Goal: Task Accomplishment & Management: Manage account settings

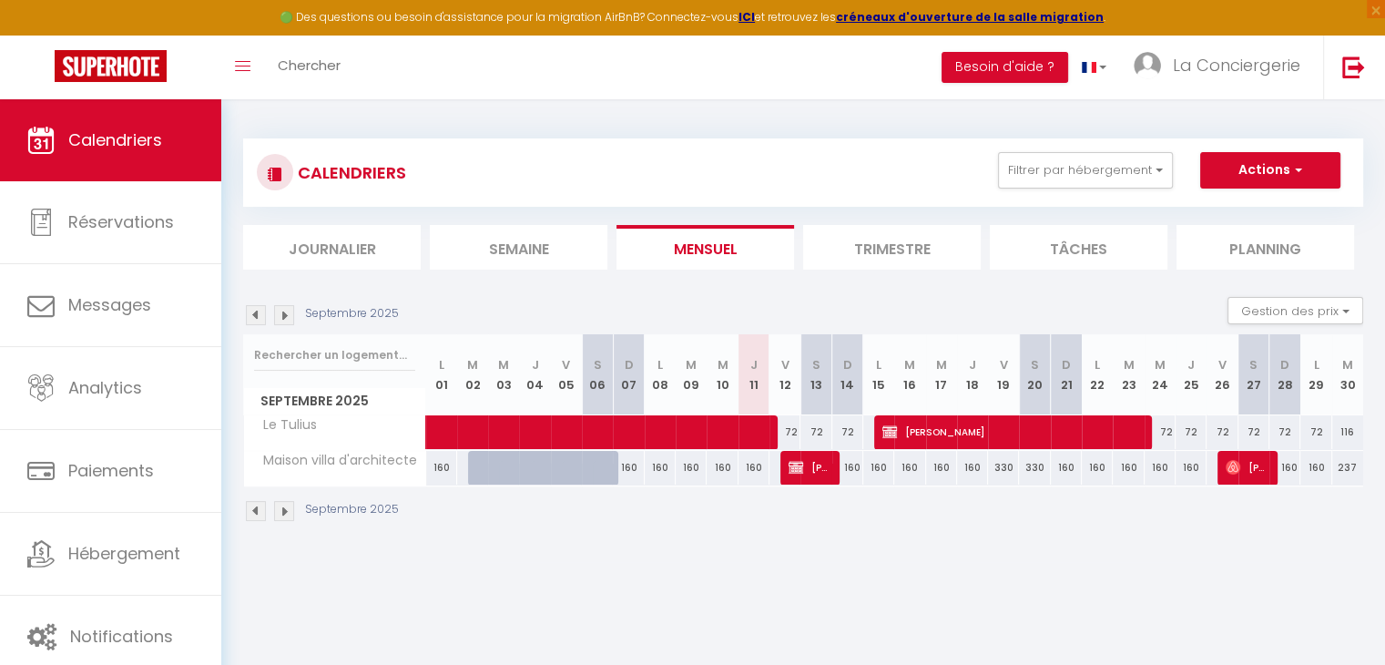
click at [1082, 194] on div "CALENDRIERS Filtrer par hébergement Tous Studio cosy hyper centre Joli T2 - trè…" at bounding box center [803, 172] width 1120 height 68
click at [1100, 179] on button "Filtrer par hébergement" at bounding box center [1085, 170] width 175 height 36
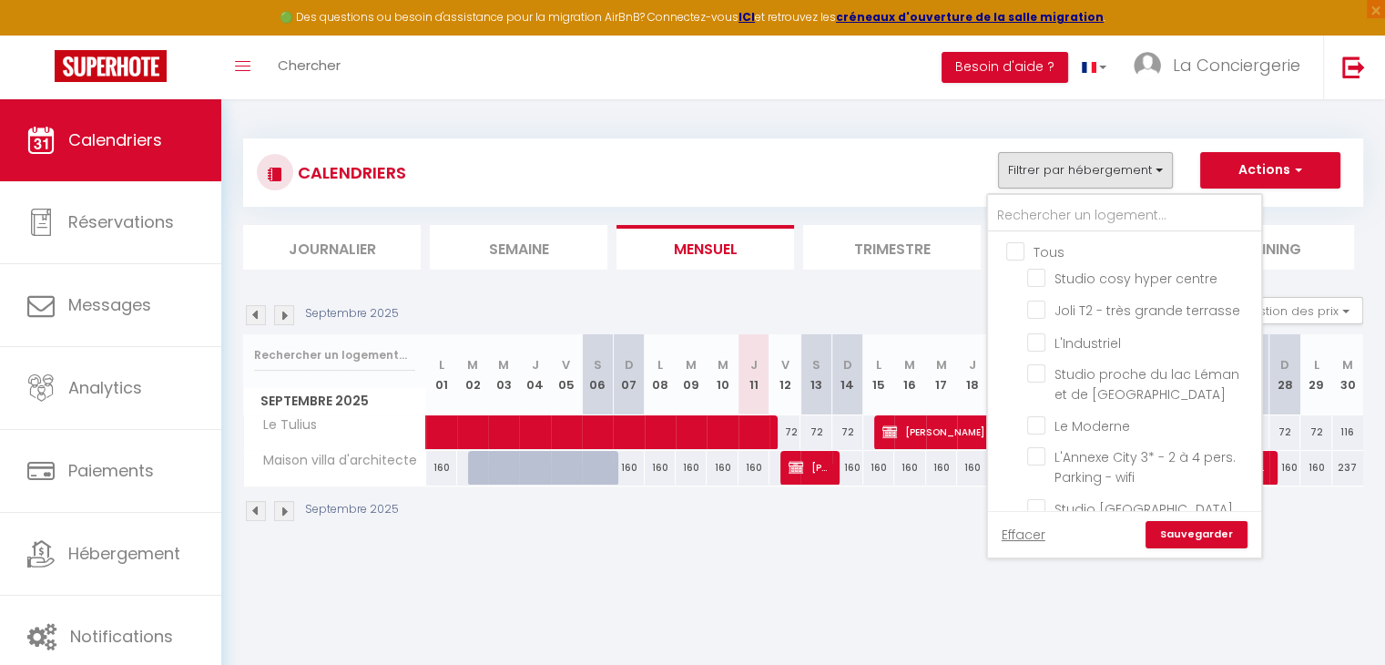
click at [1019, 245] on input "Tous" at bounding box center [1142, 250] width 273 height 18
checkbox input "true"
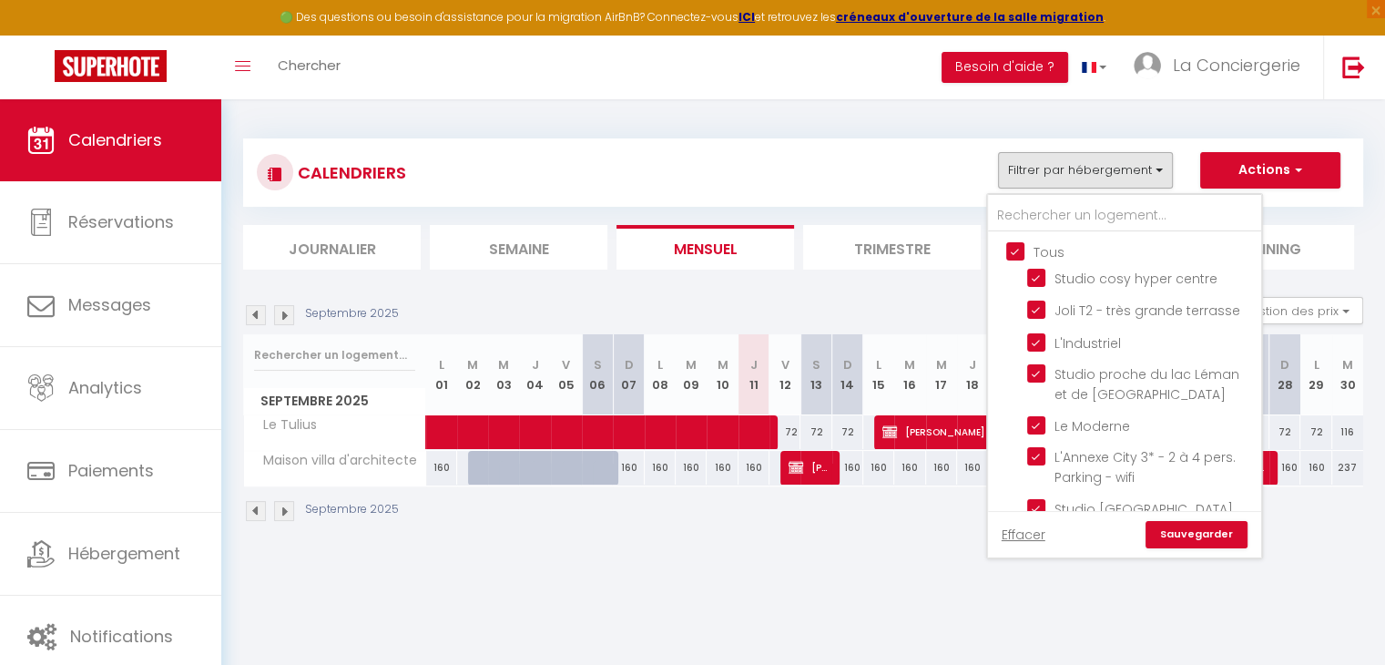
checkbox input "true"
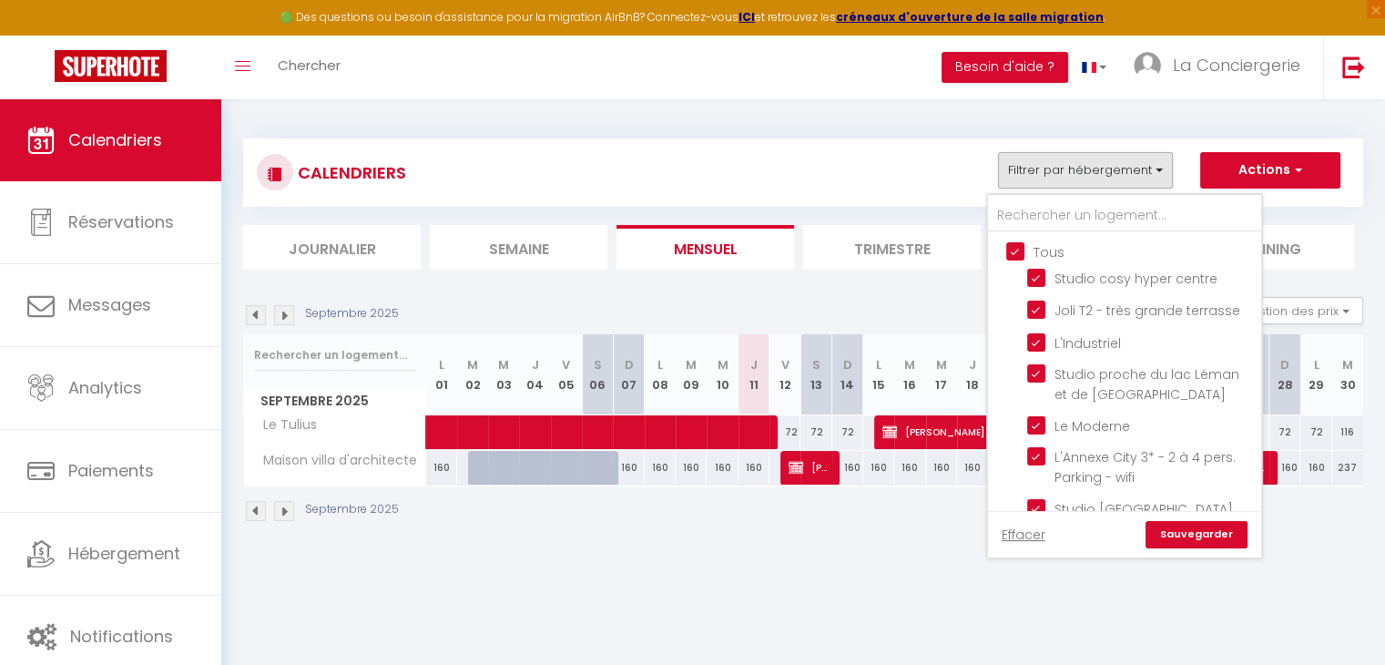
checkbox input "true"
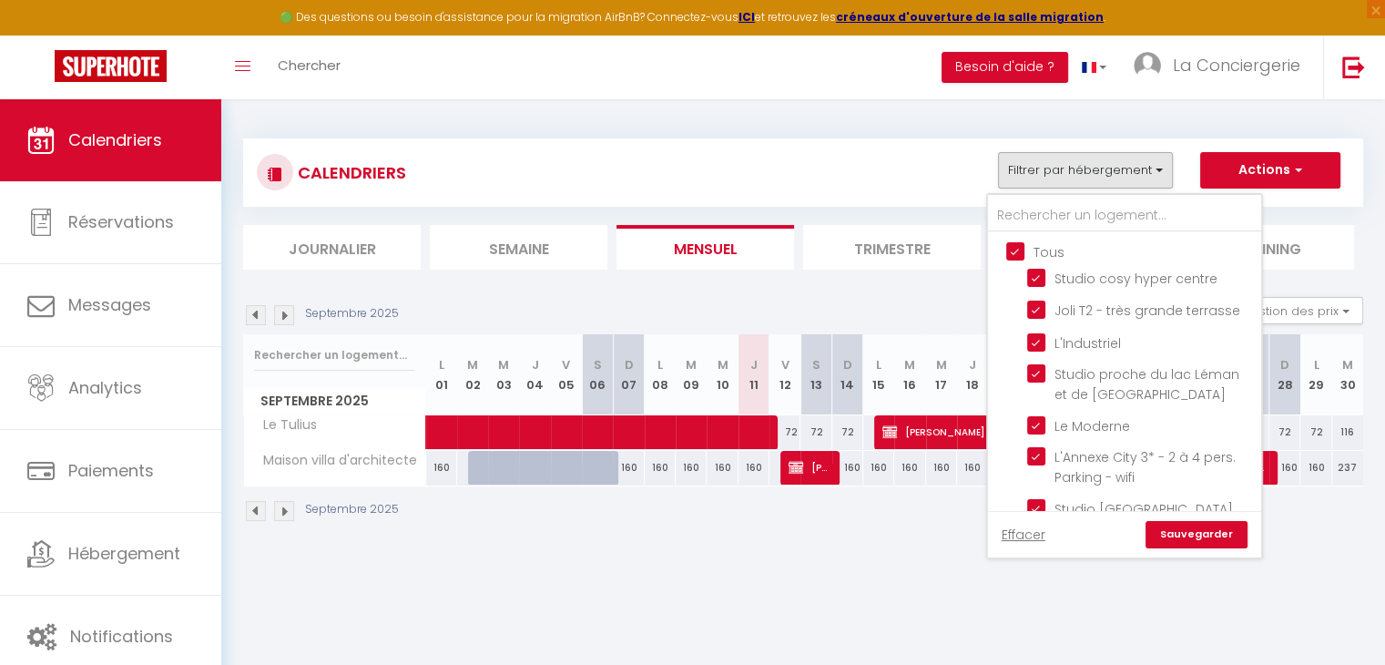
checkbox input "true"
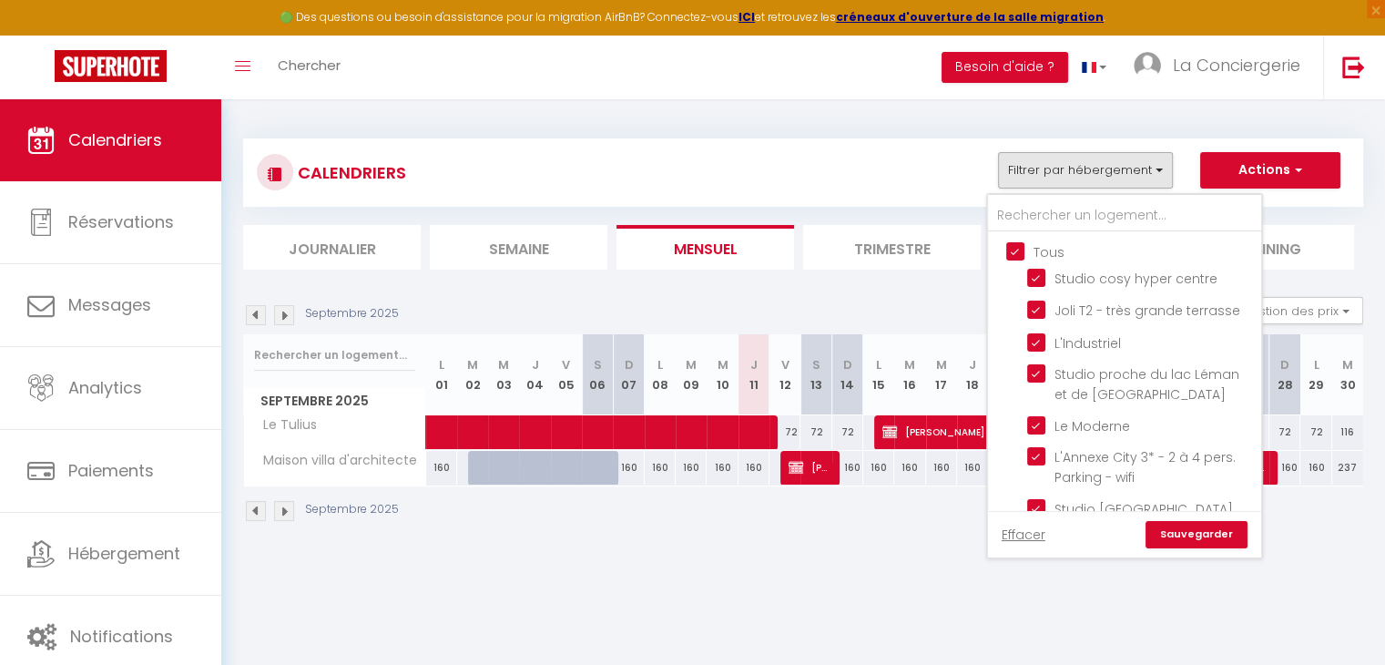
checkbox input "true"
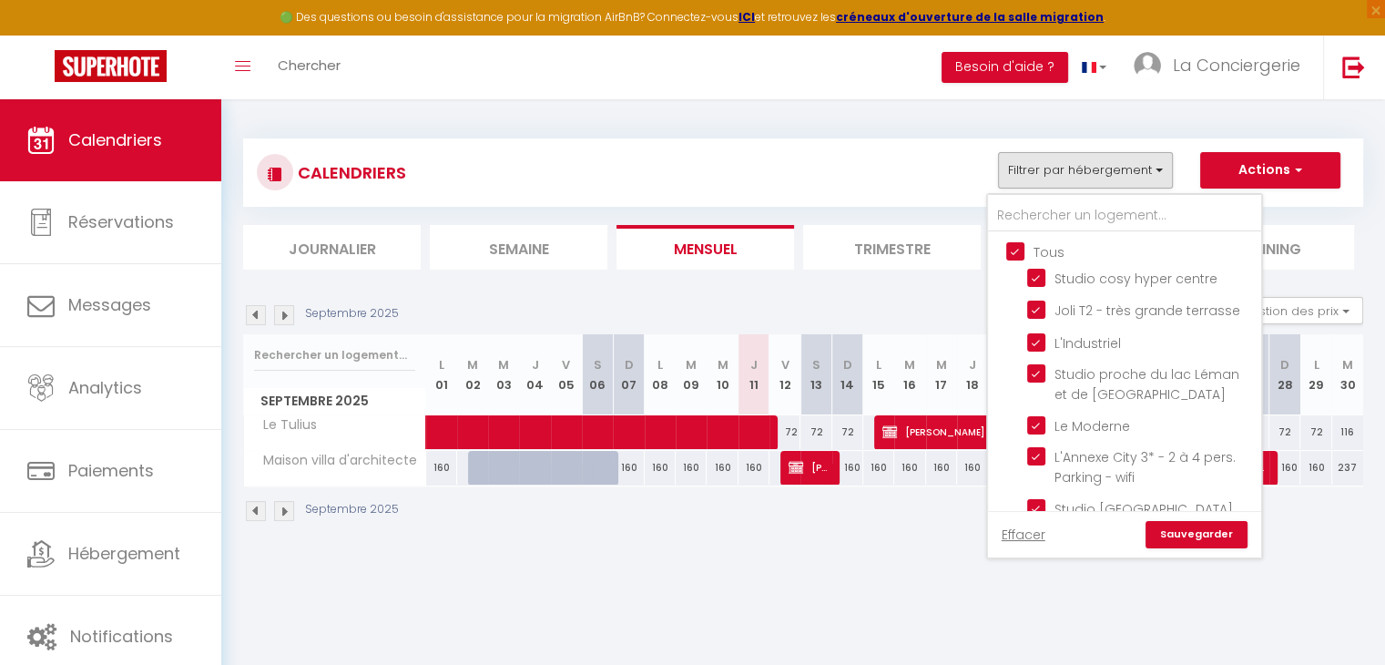
checkbox input "true"
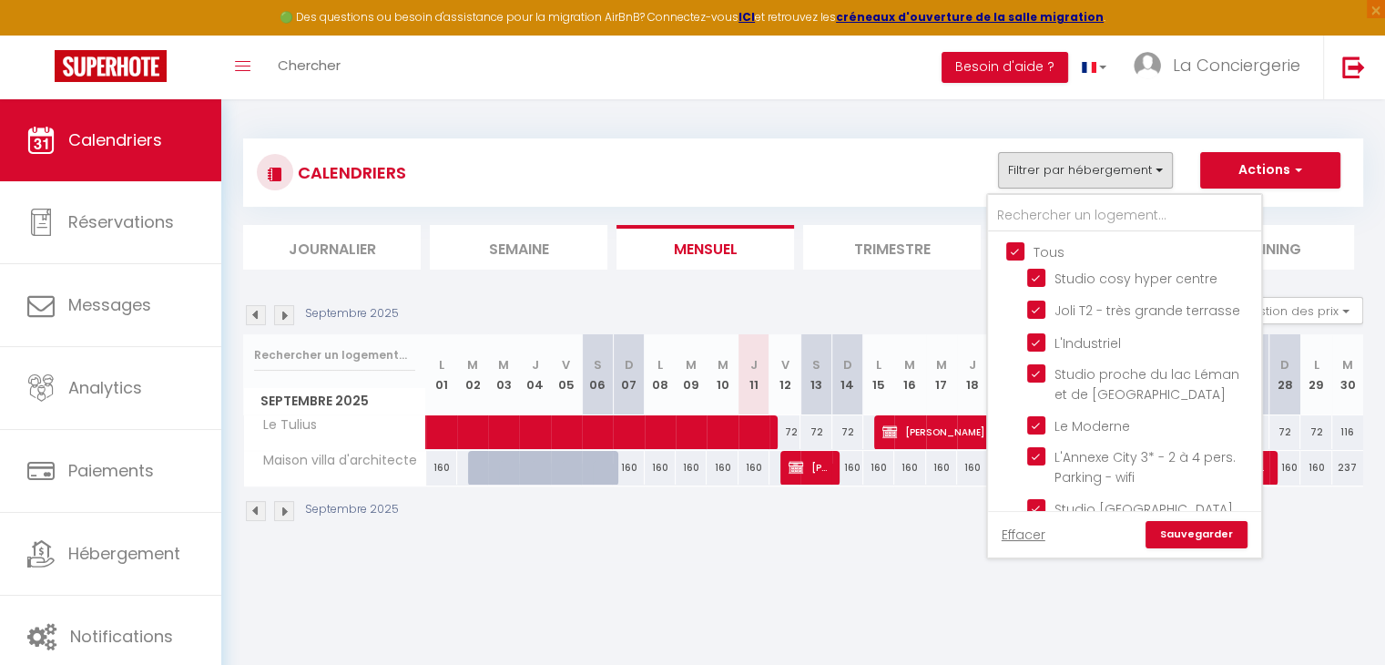
checkbox input "true"
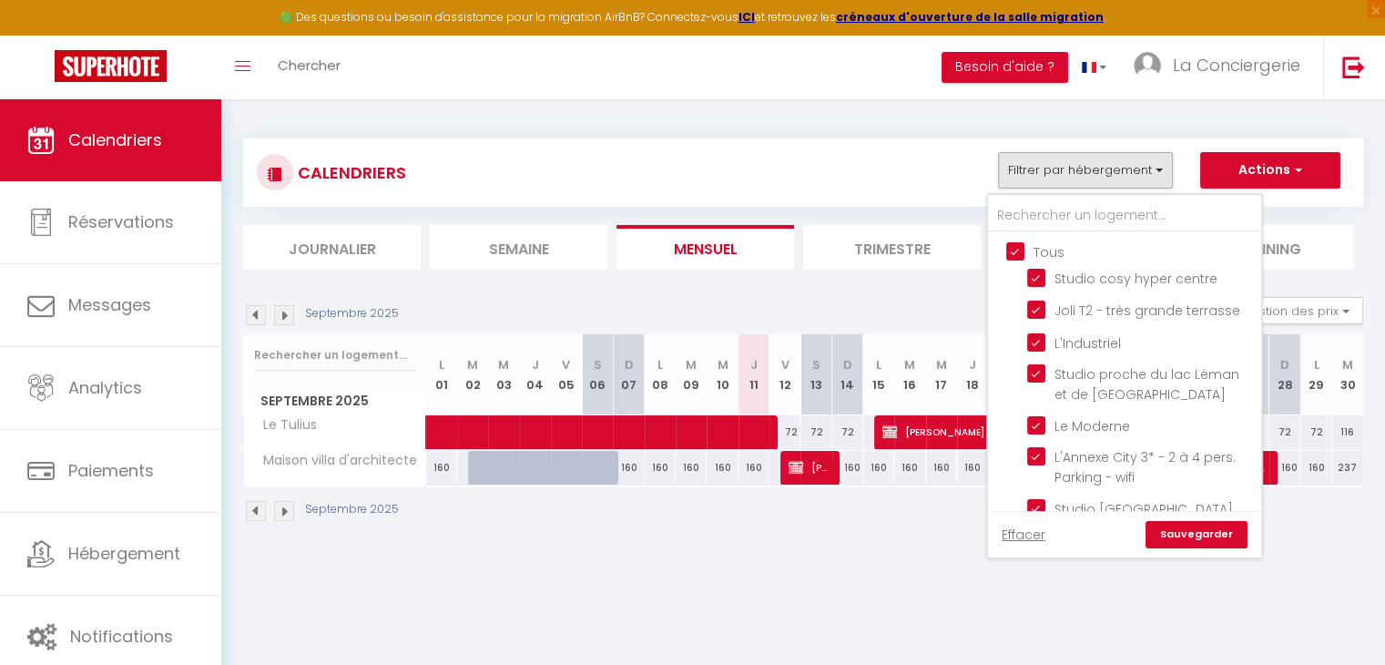
checkbox input "true"
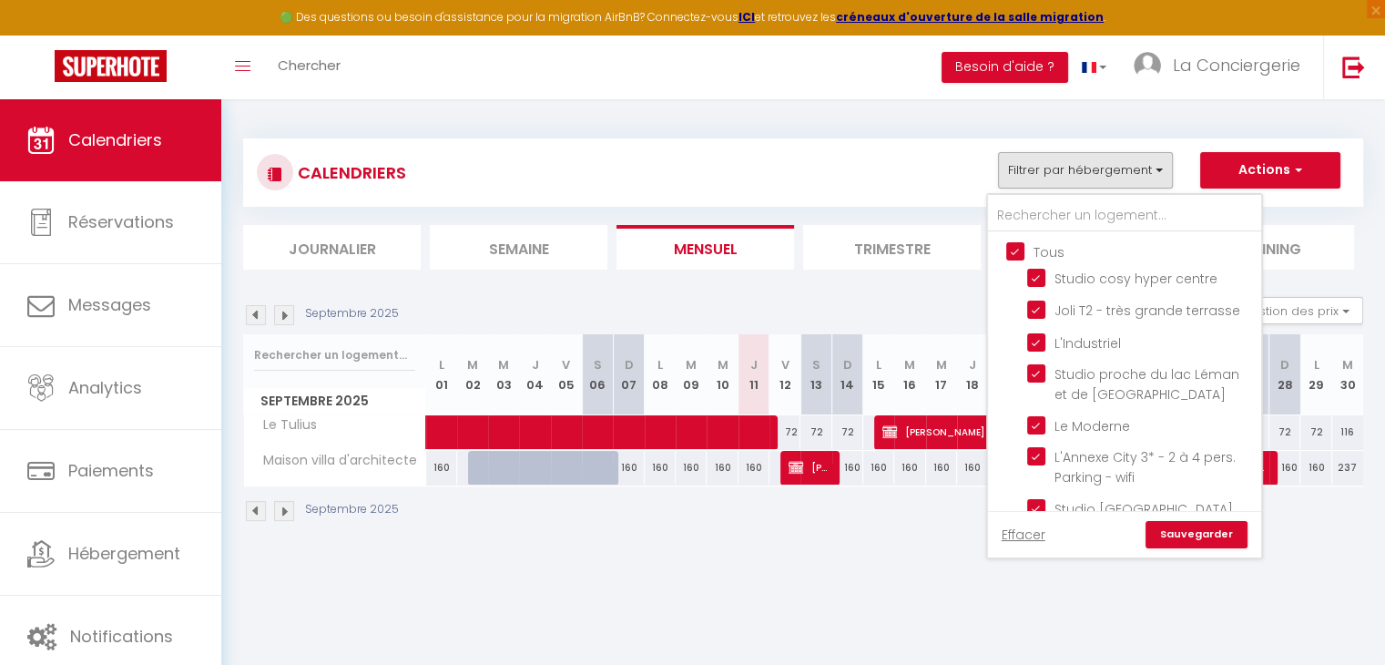
checkbox input "true"
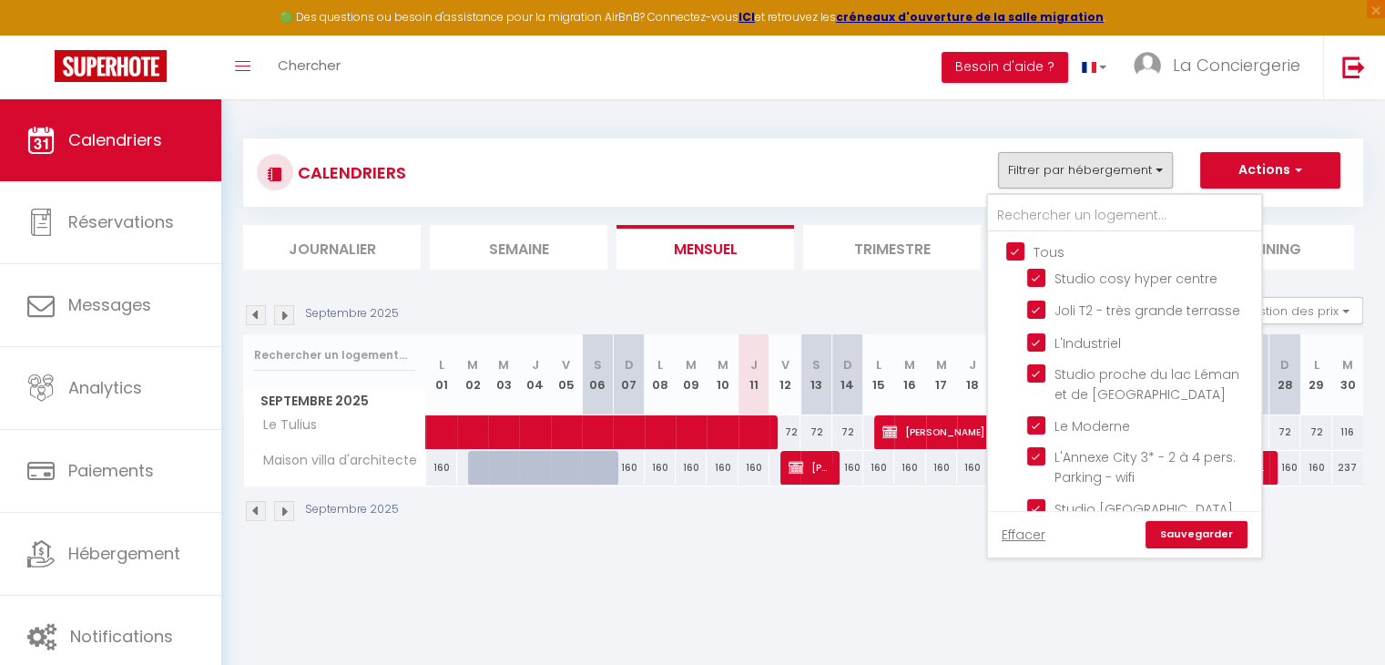
checkbox input "true"
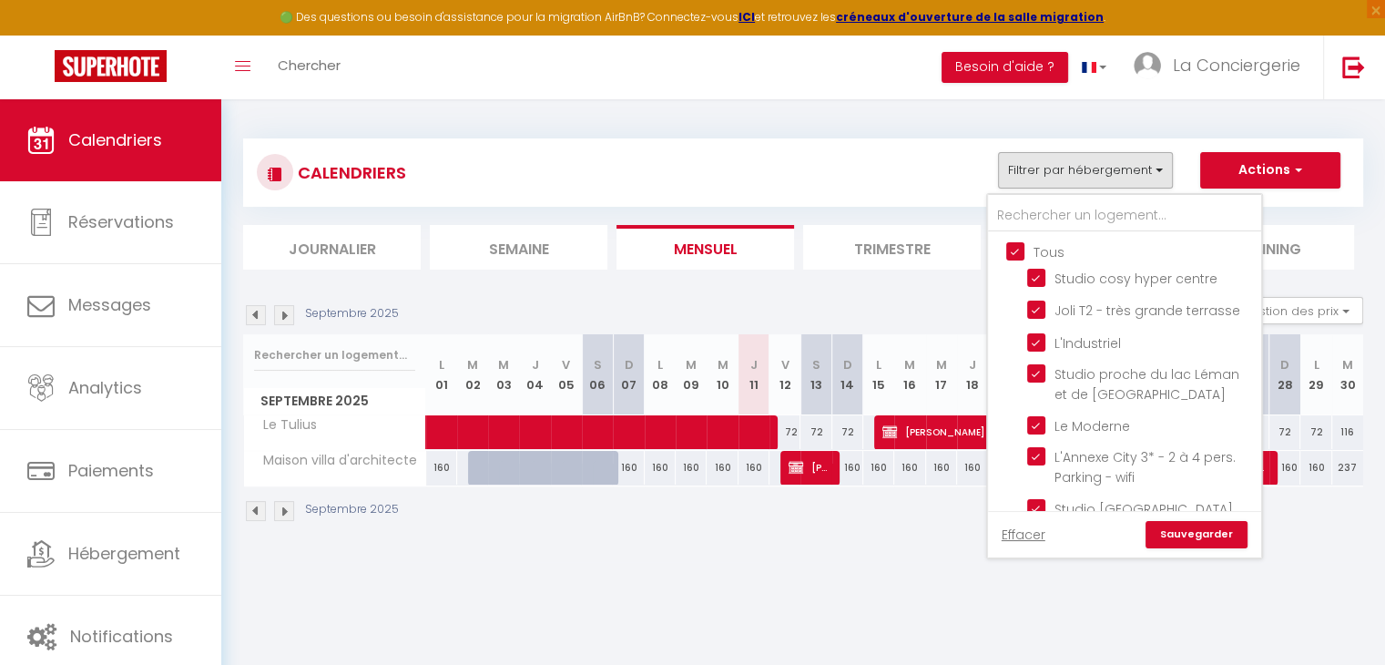
checkbox input "true"
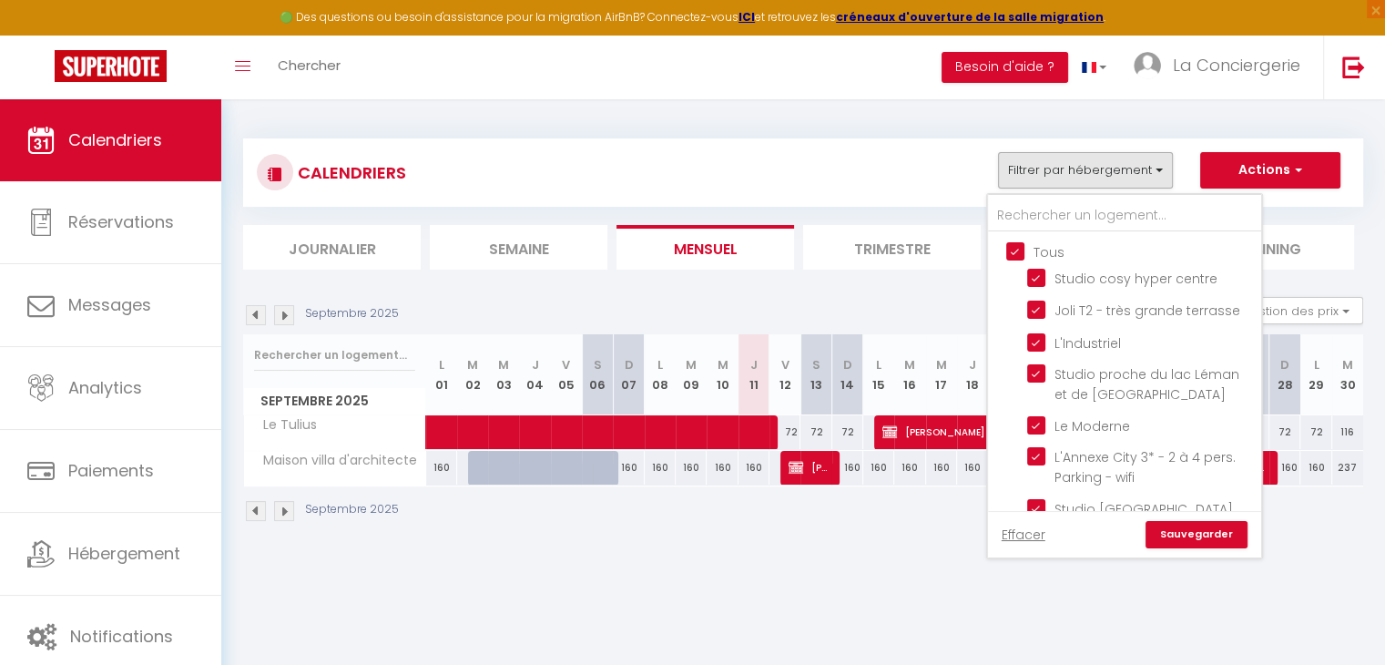
checkbox input "true"
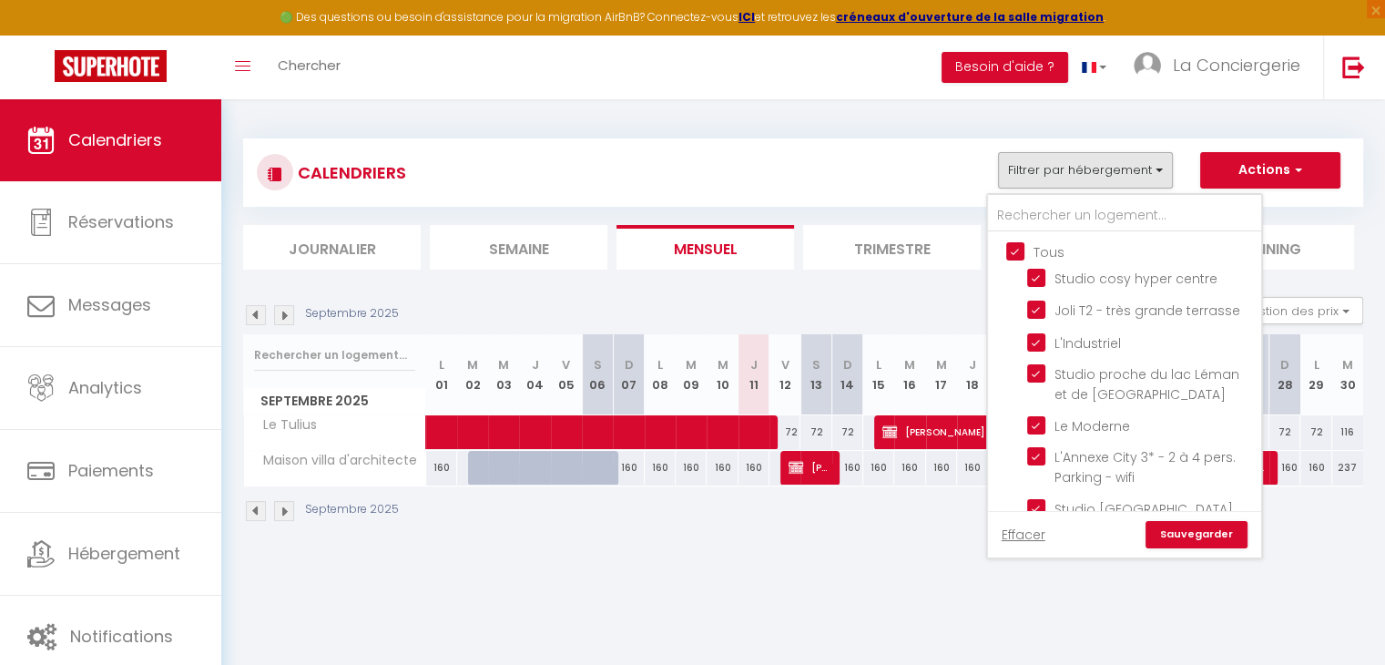
checkbox input "true"
click at [1191, 525] on link "Sauvegarder" at bounding box center [1196, 534] width 102 height 27
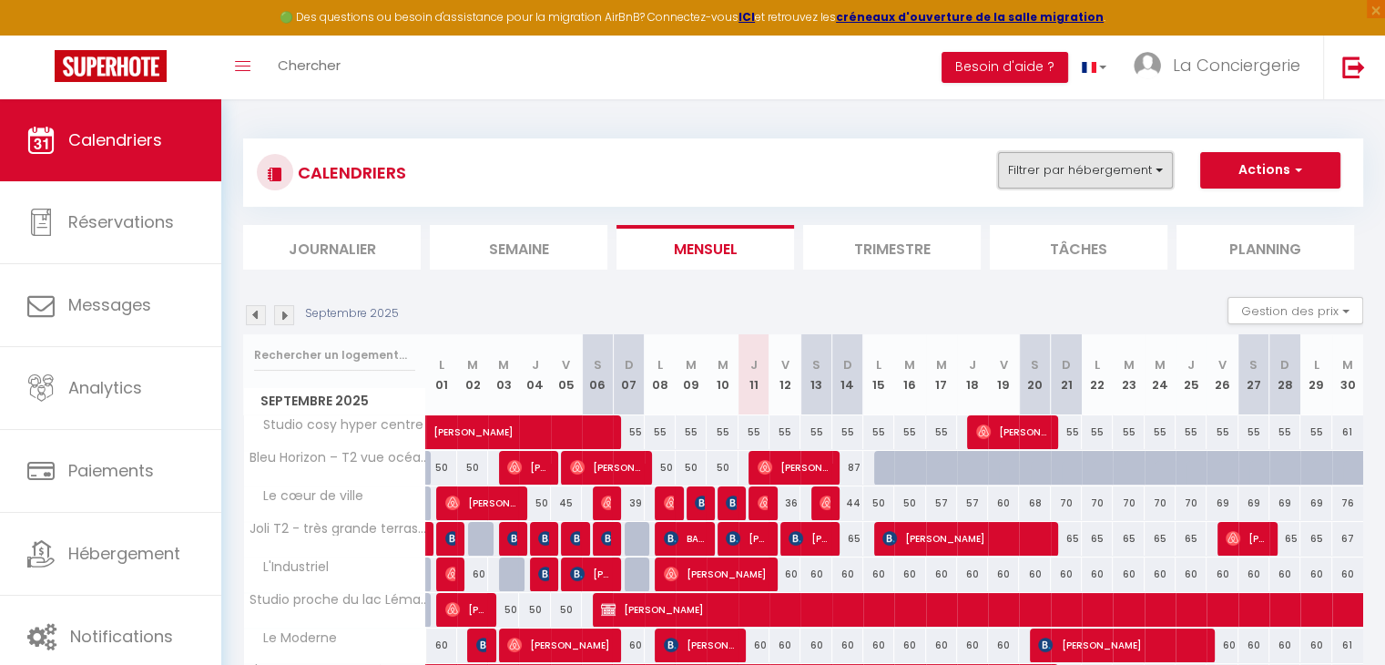
click at [1053, 164] on button "Filtrer par hébergement" at bounding box center [1085, 170] width 175 height 36
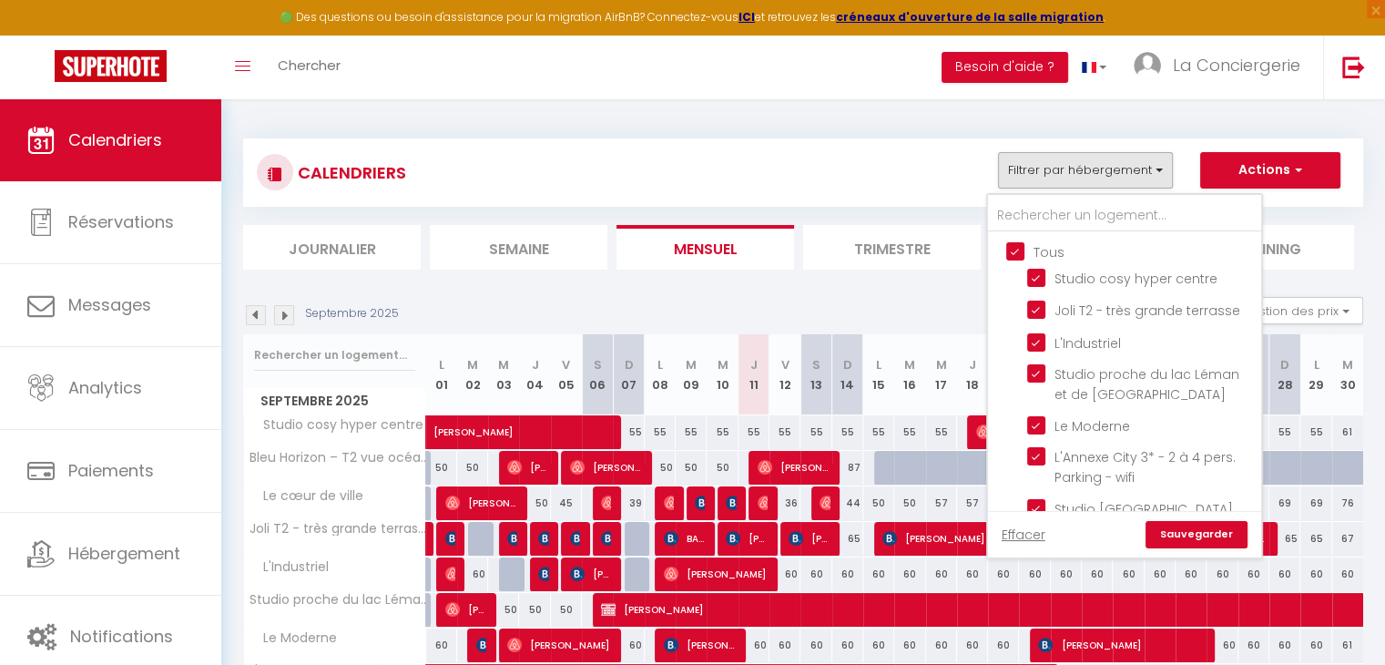
click at [689, 150] on div "CALENDRIERS Filtrer par hébergement Tous Studio cosy hyper centre Joli T2 - trè…" at bounding box center [803, 172] width 1120 height 68
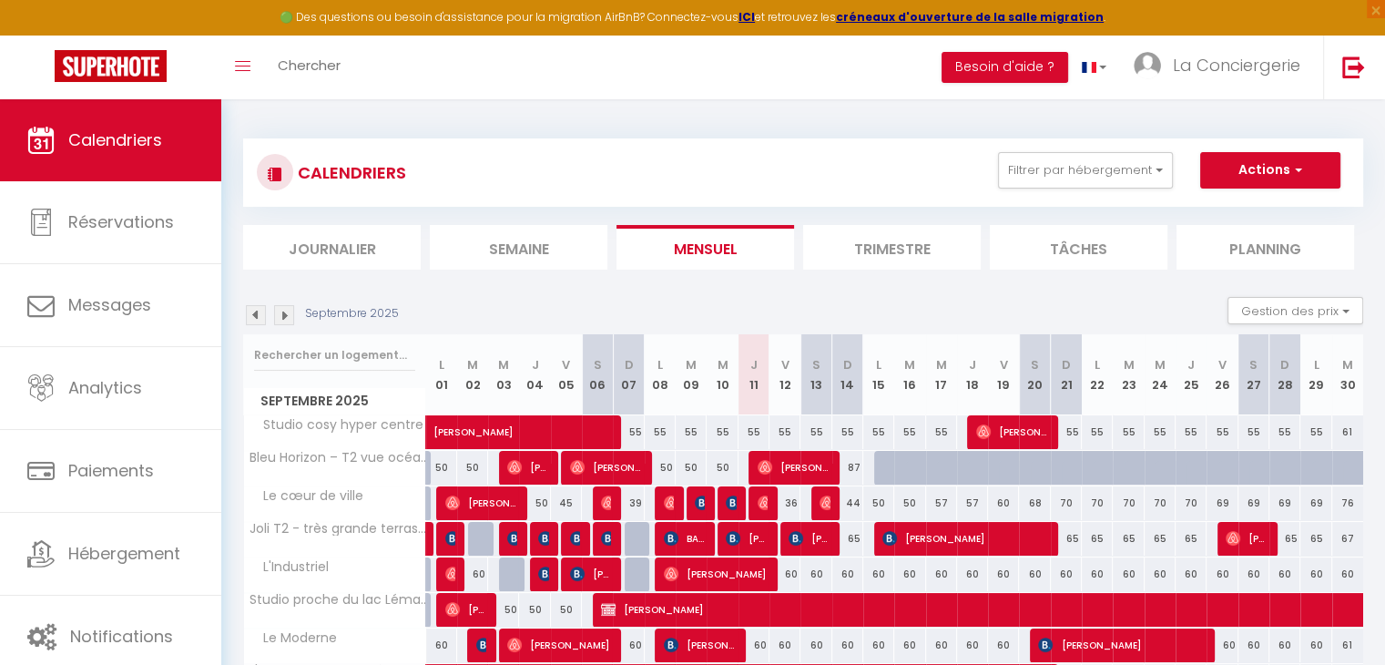
click at [880, 46] on div "Toggle menubar Chercher BUTTON Besoin d'aide ? La Conciergerie Paramètres Équipe" at bounding box center [751, 68] width 1239 height 64
click at [1084, 166] on button "Filtrer par hébergement" at bounding box center [1085, 170] width 175 height 36
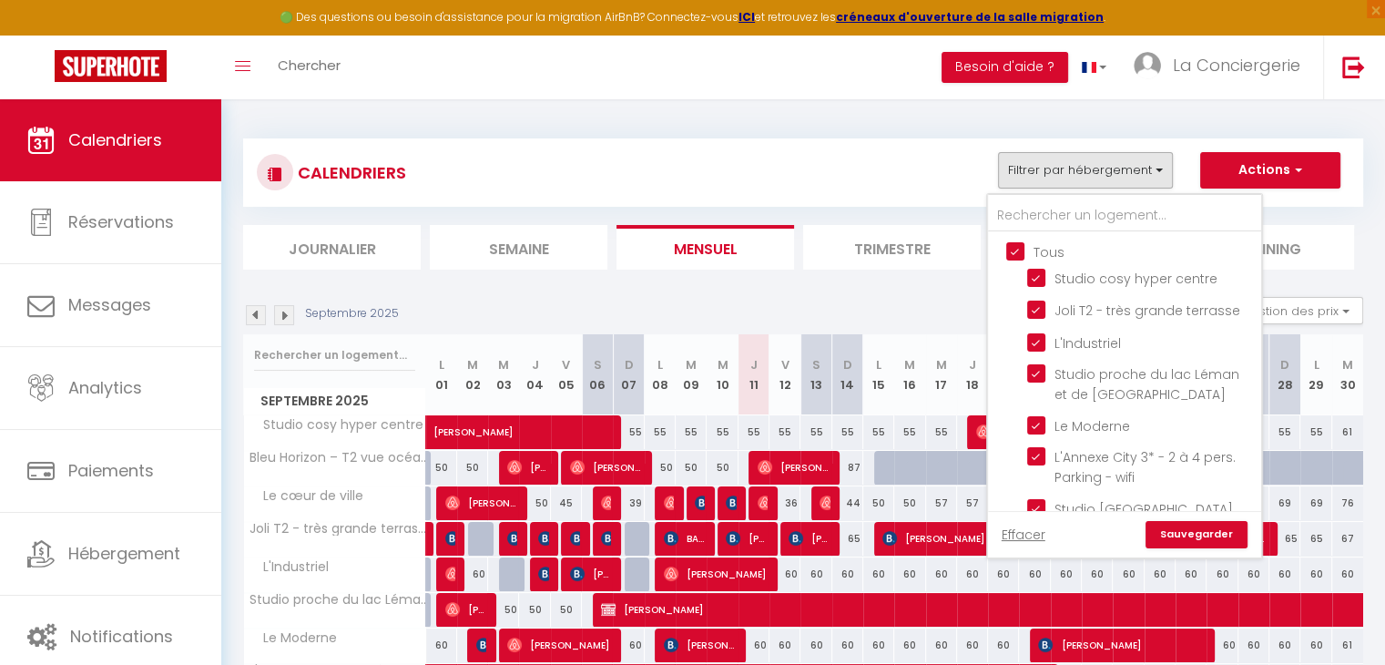
click at [1017, 253] on input "Tous" at bounding box center [1142, 250] width 273 height 18
checkbox input "false"
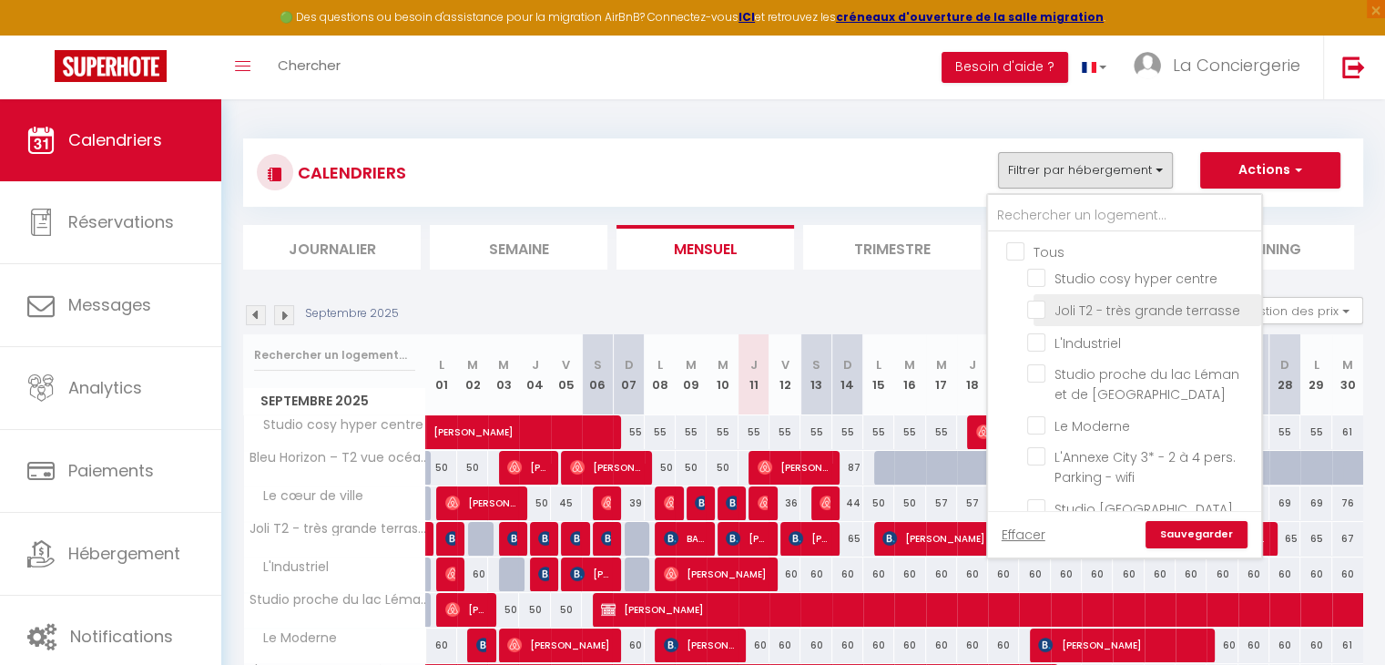
checkbox input "false"
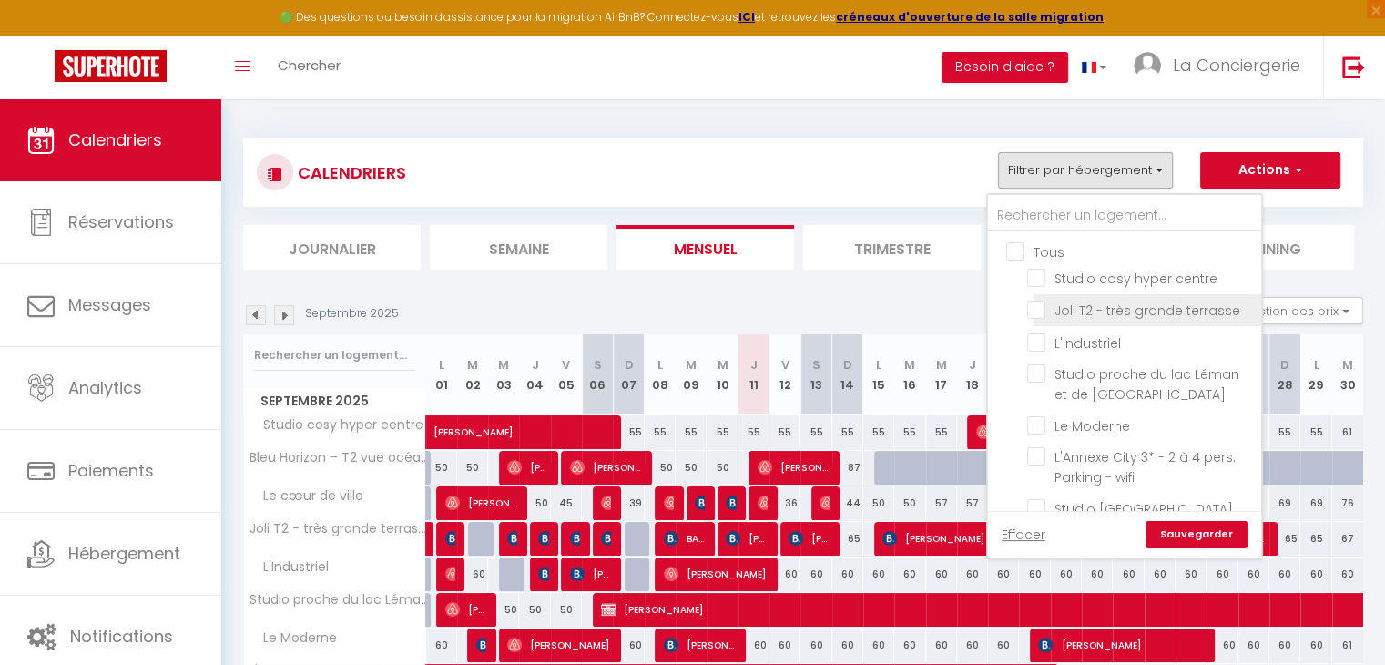
checkbox input "false"
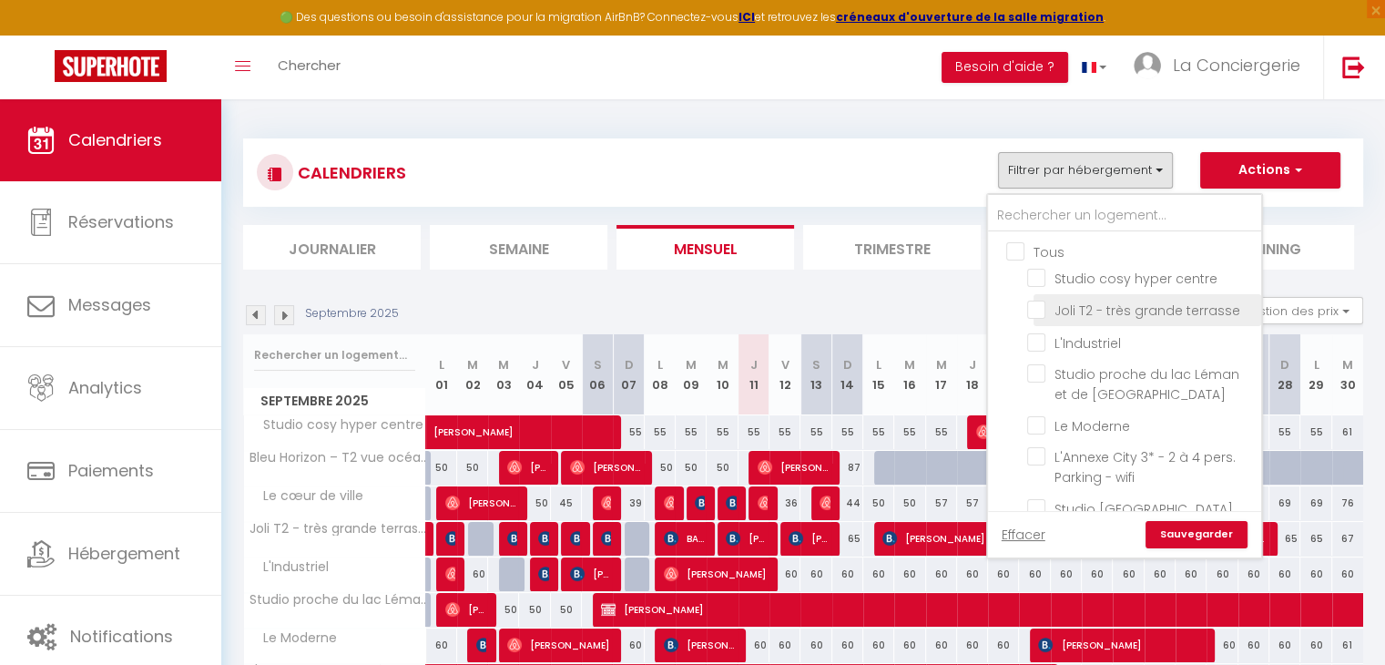
checkbox input "false"
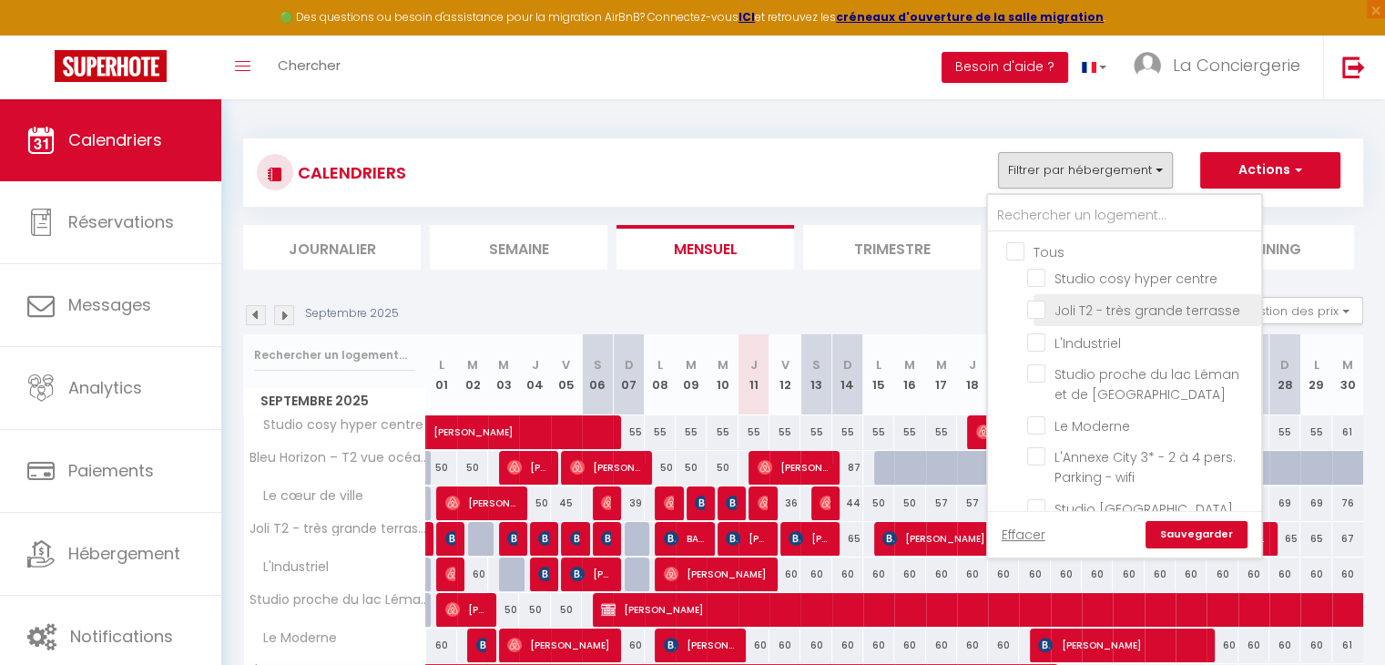
checkbox input "false"
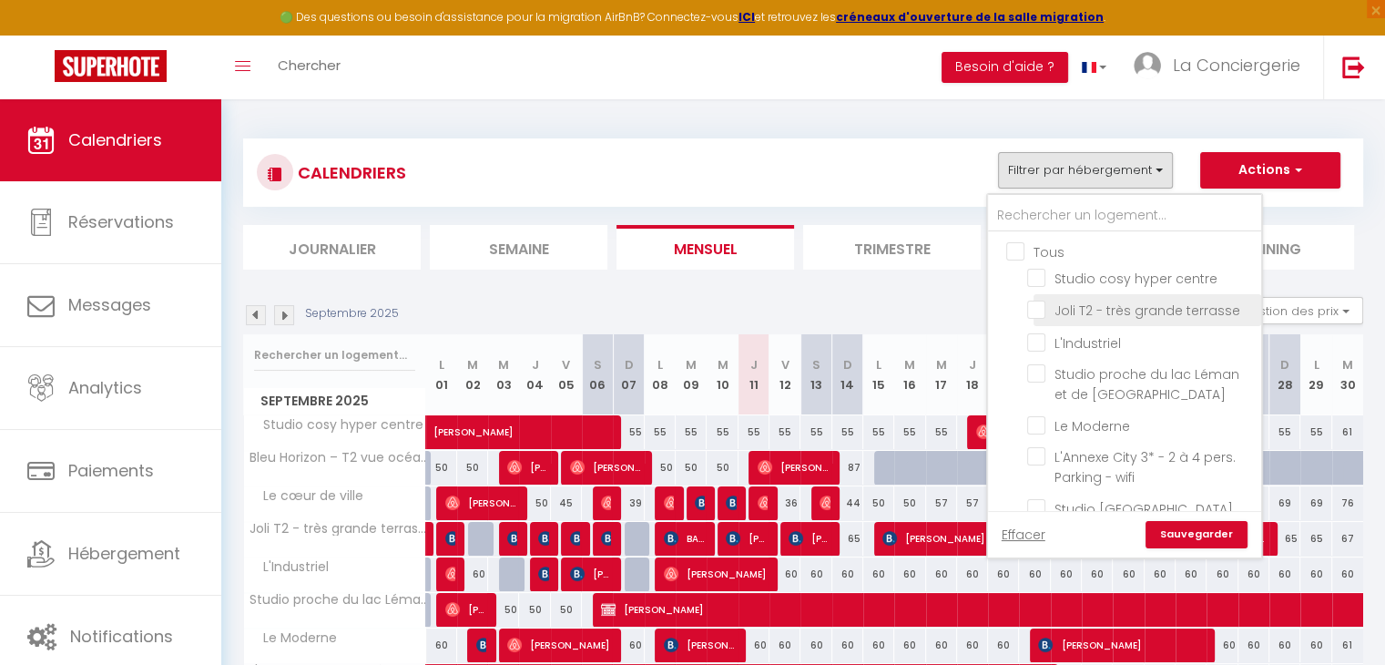
checkbox input "false"
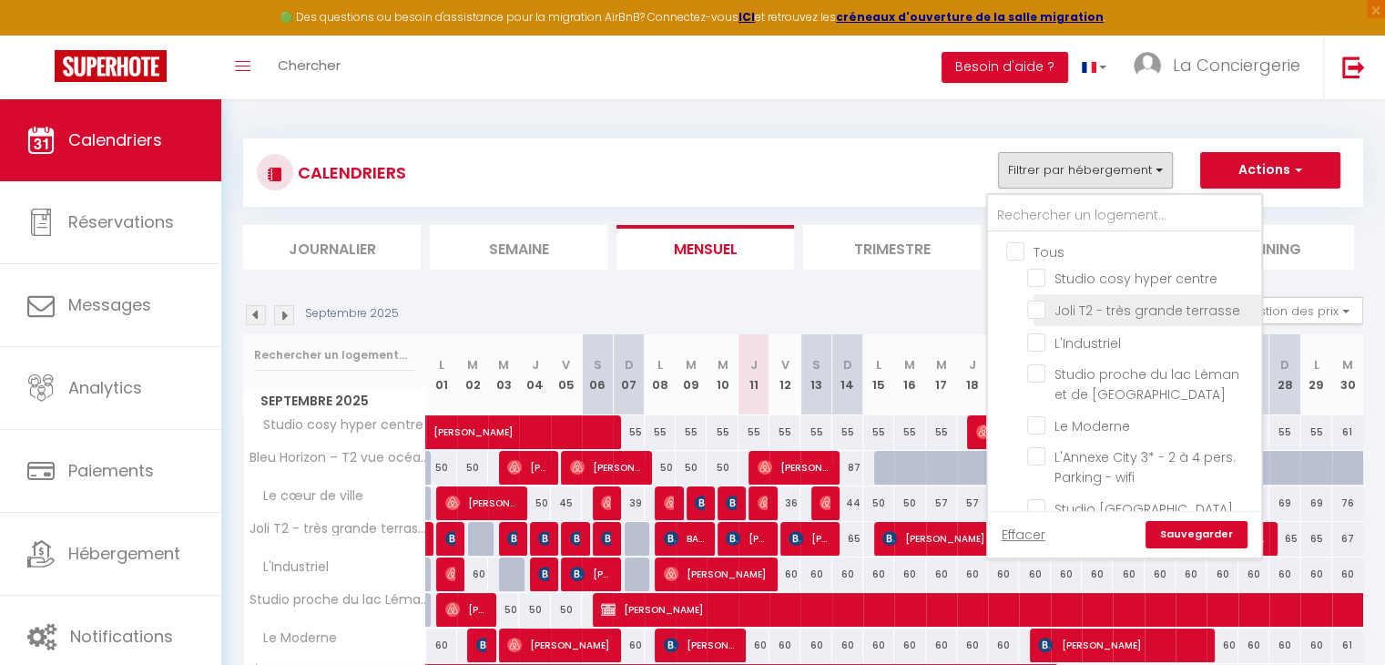
checkbox input "false"
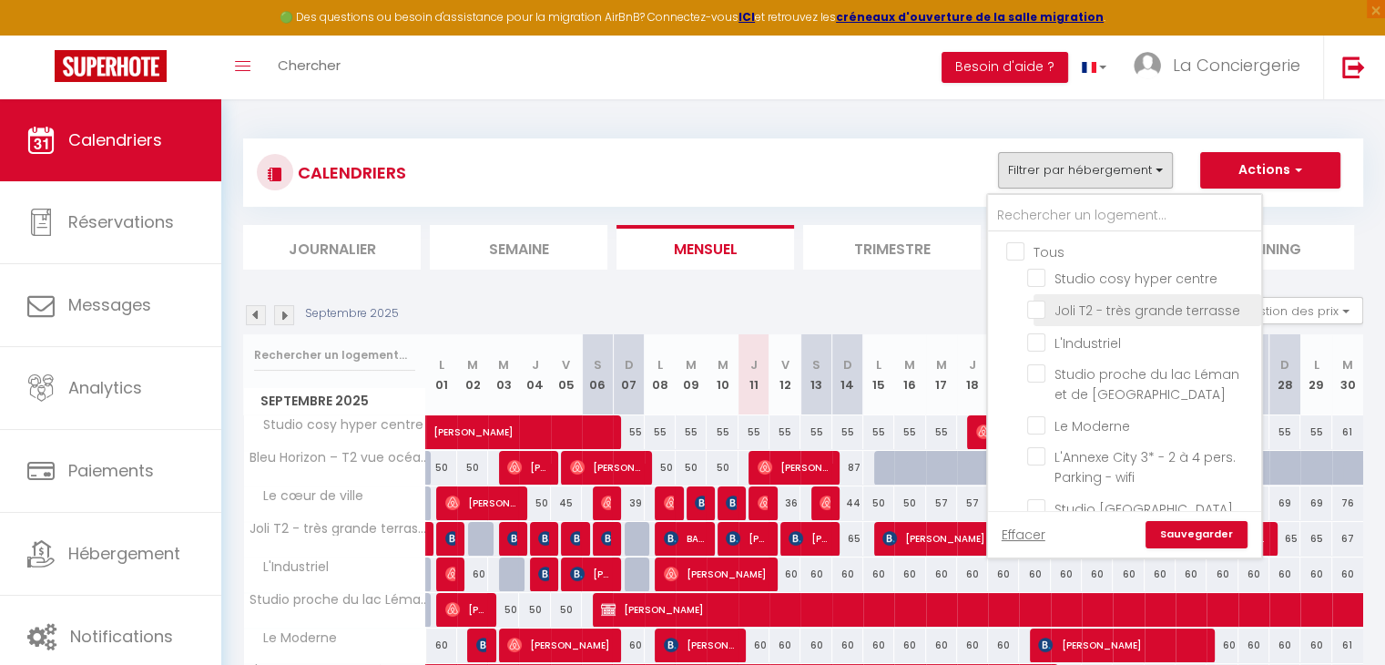
checkbox input "false"
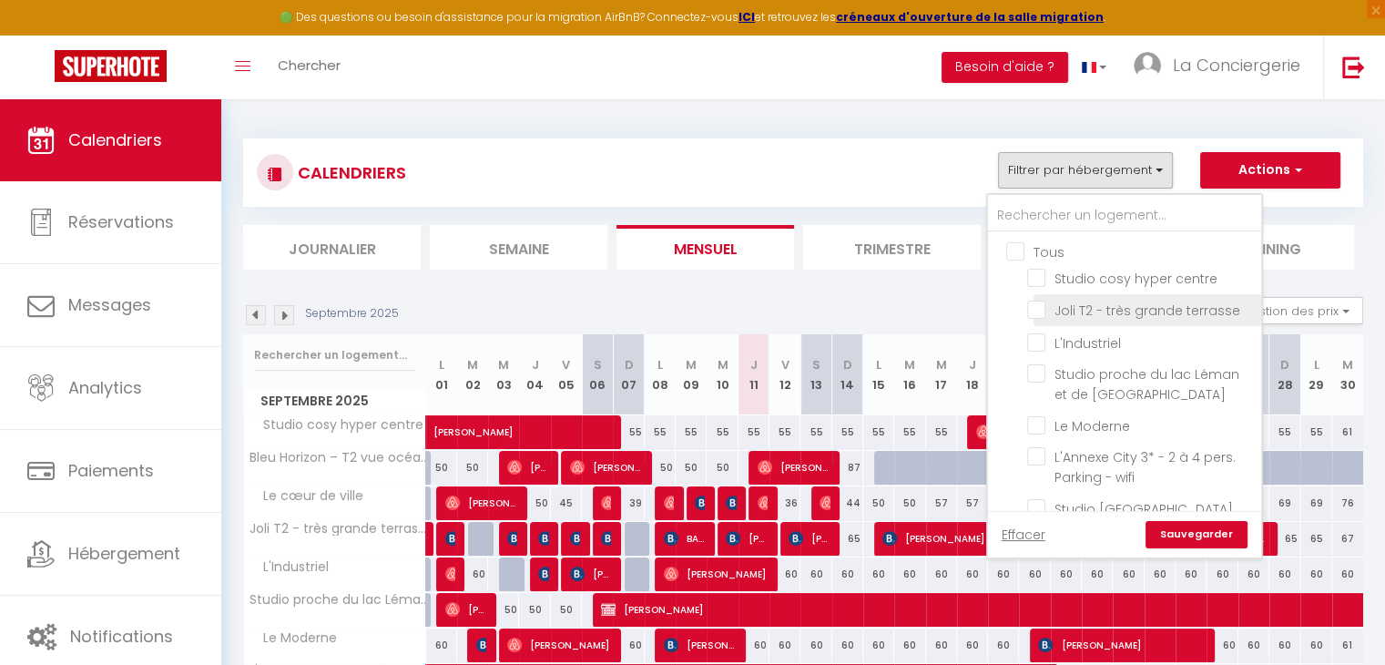
checkbox input "false"
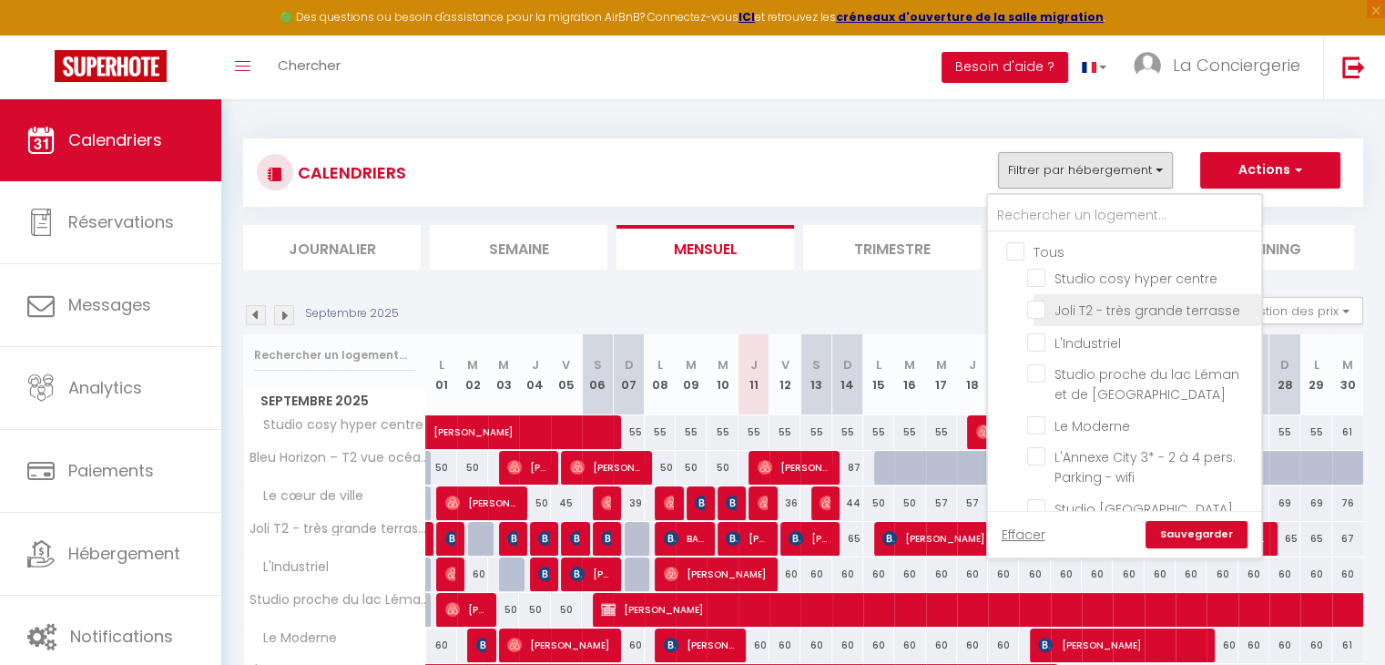
checkbox input "false"
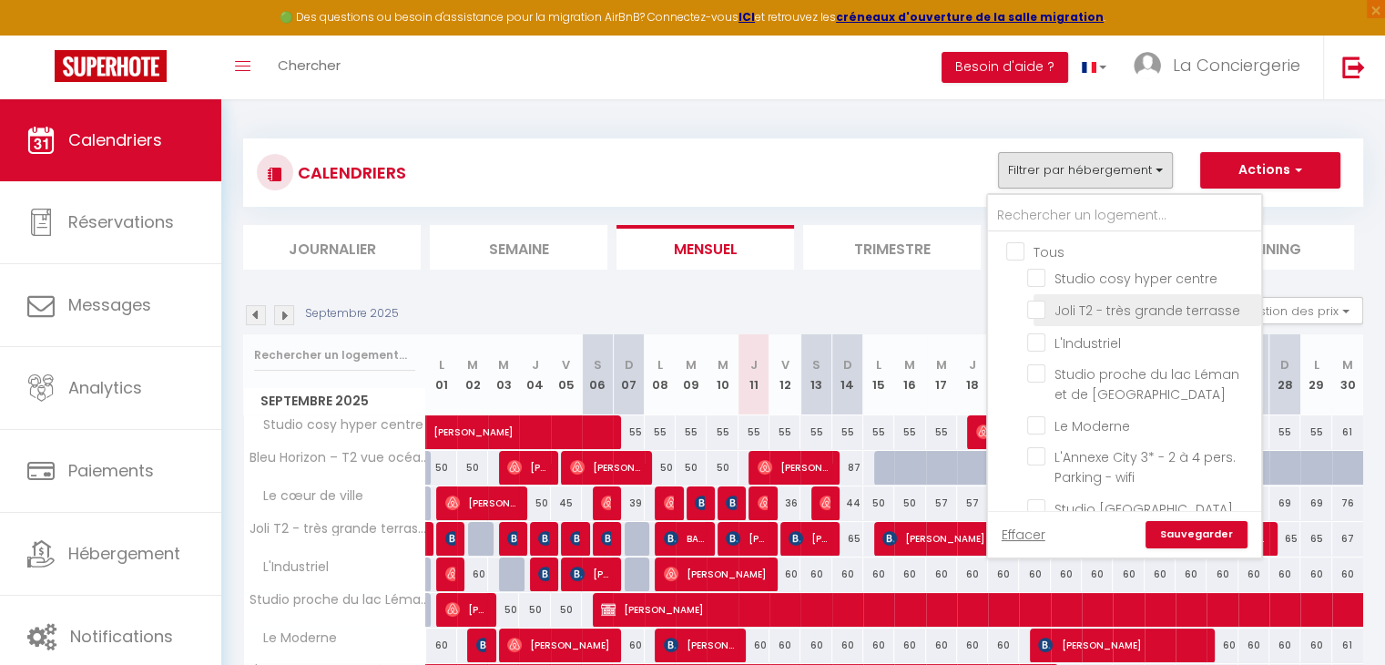
checkbox input "false"
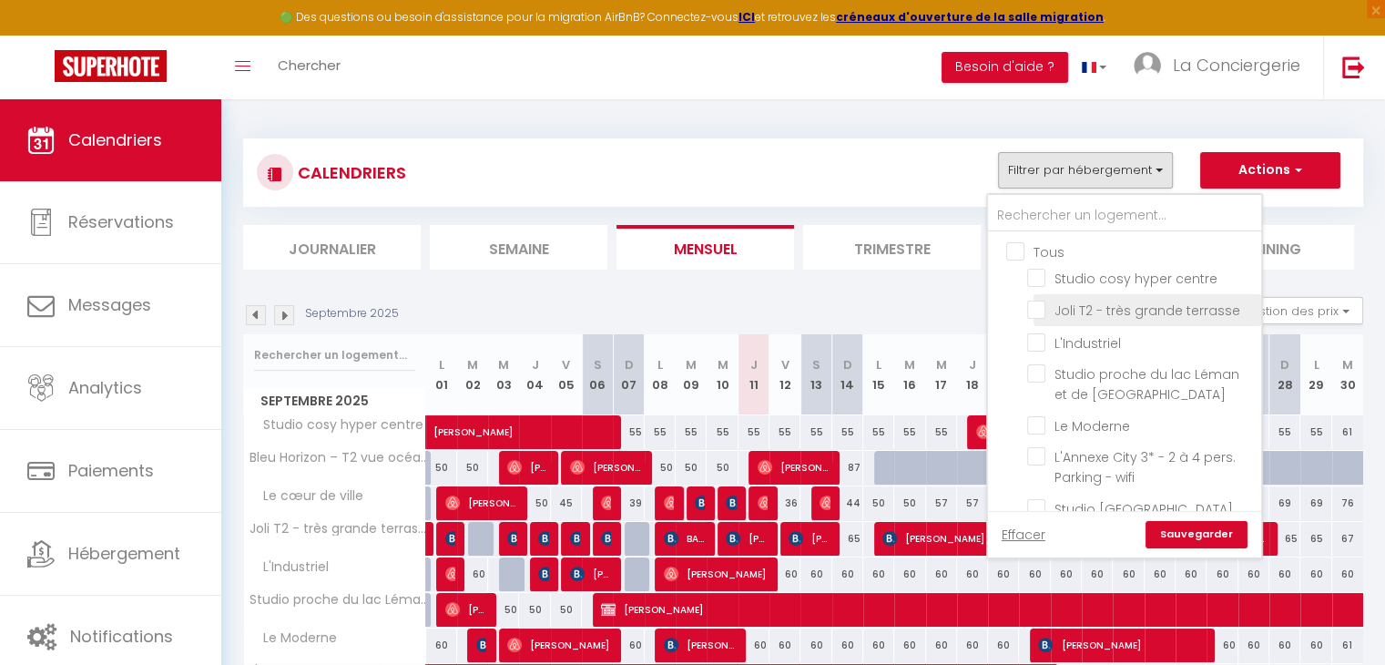
checkbox input "false"
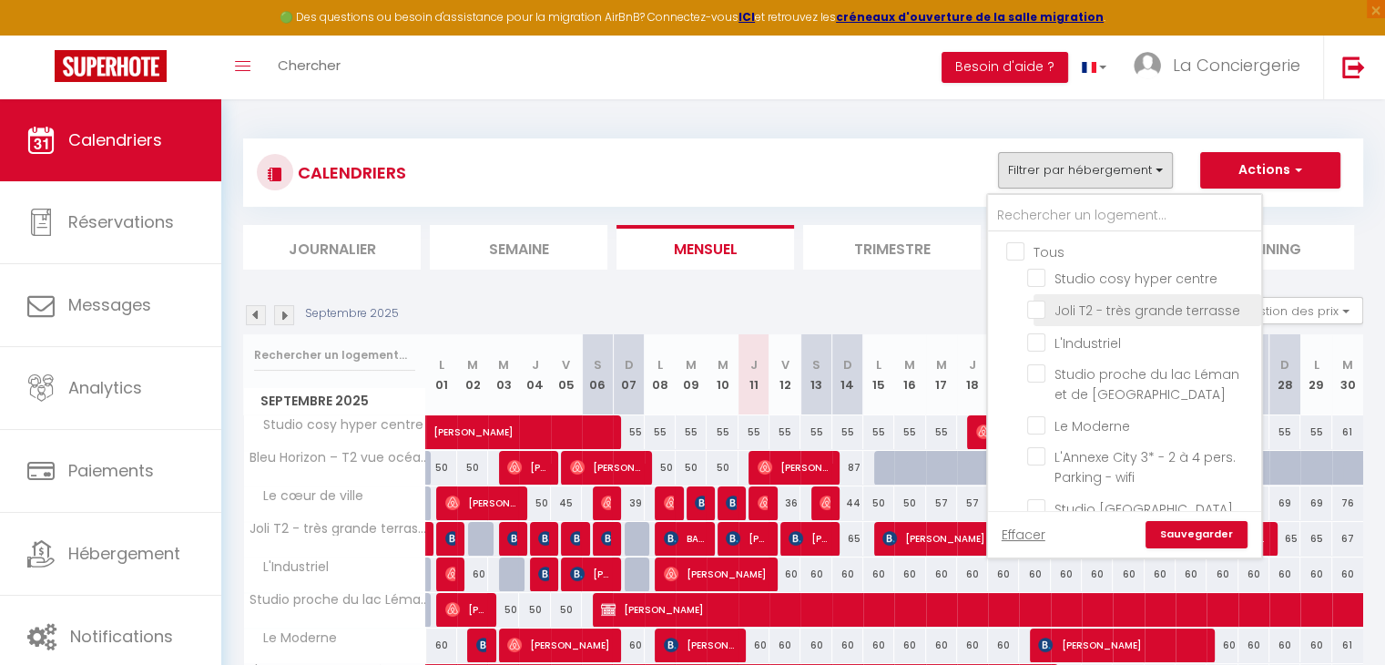
checkbox input "false"
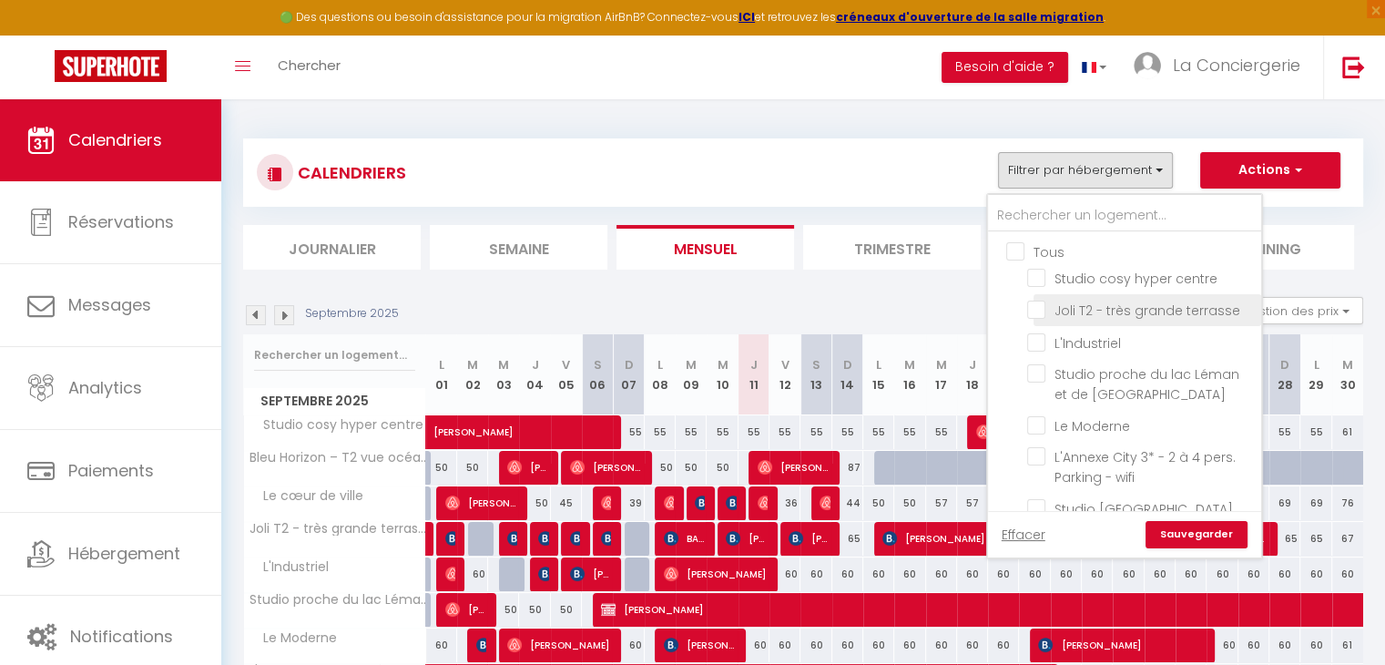
checkbox input "false"
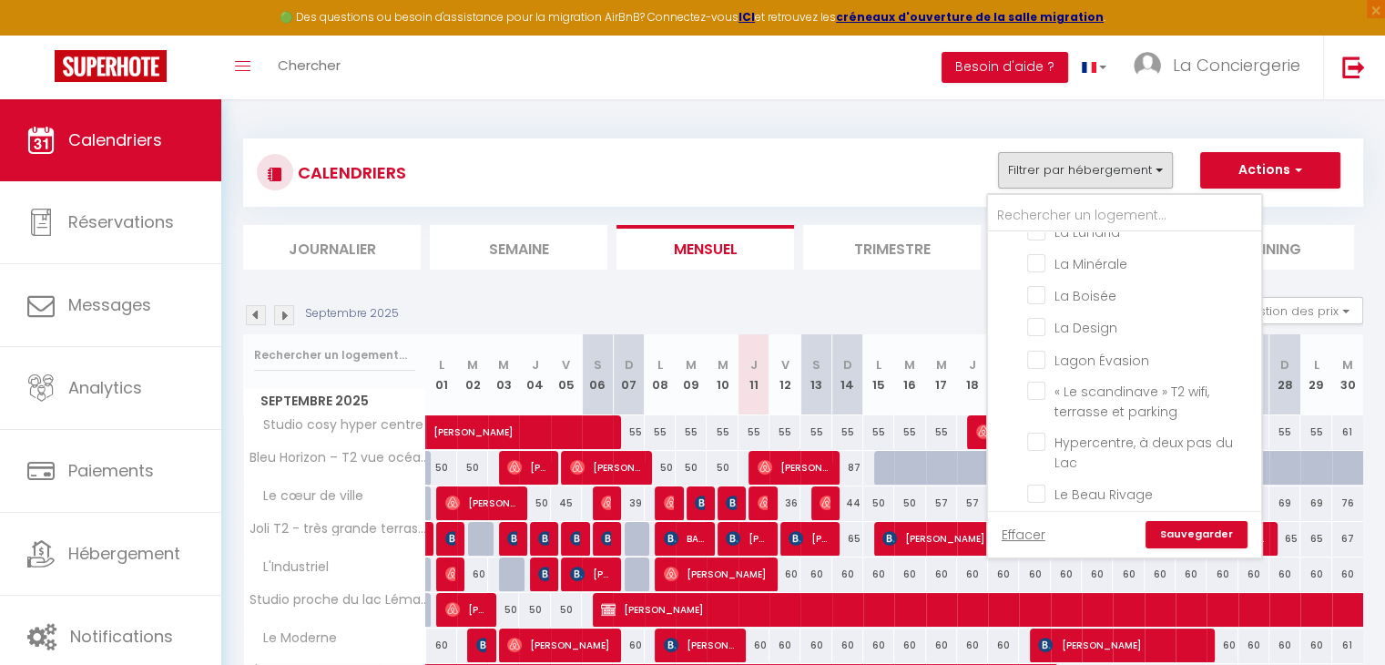
scroll to position [1457, 0]
click at [1043, 345] on input "Lagon Évasion" at bounding box center [1141, 354] width 228 height 18
checkbox input "true"
click at [1185, 529] on link "Sauvegarder" at bounding box center [1196, 534] width 102 height 27
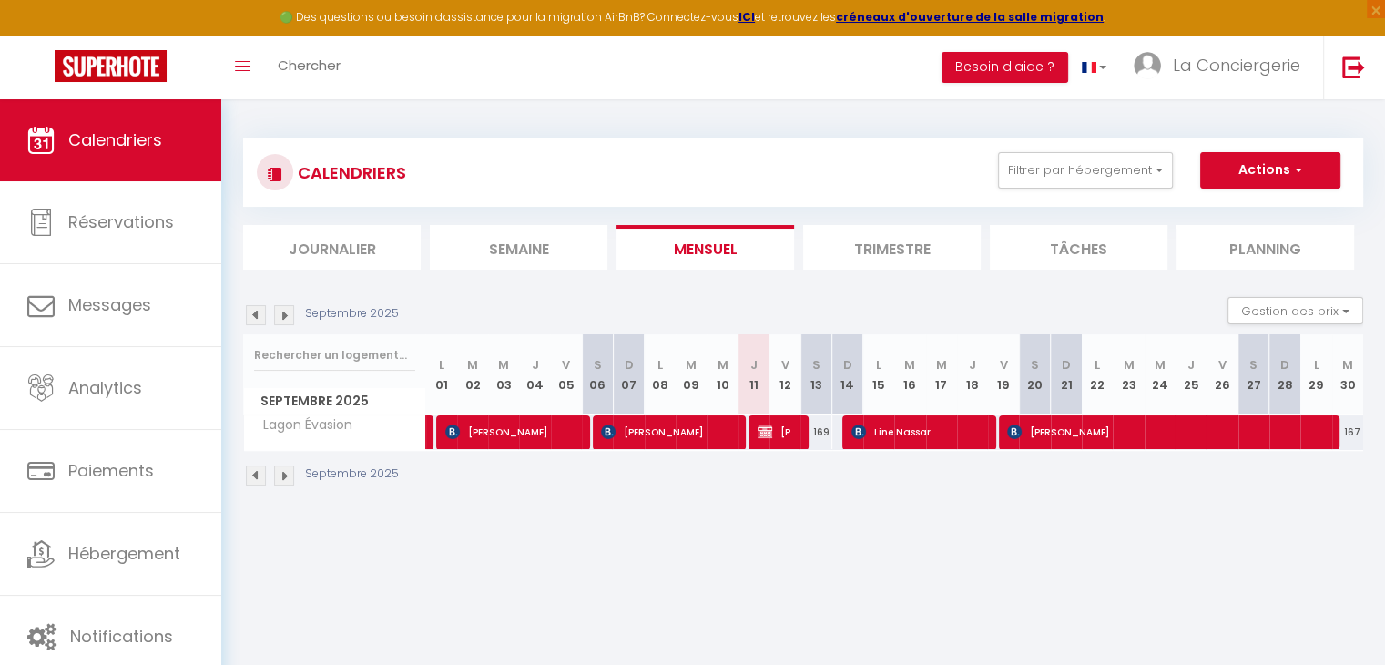
click at [870, 256] on li "Trimestre" at bounding box center [892, 247] width 178 height 45
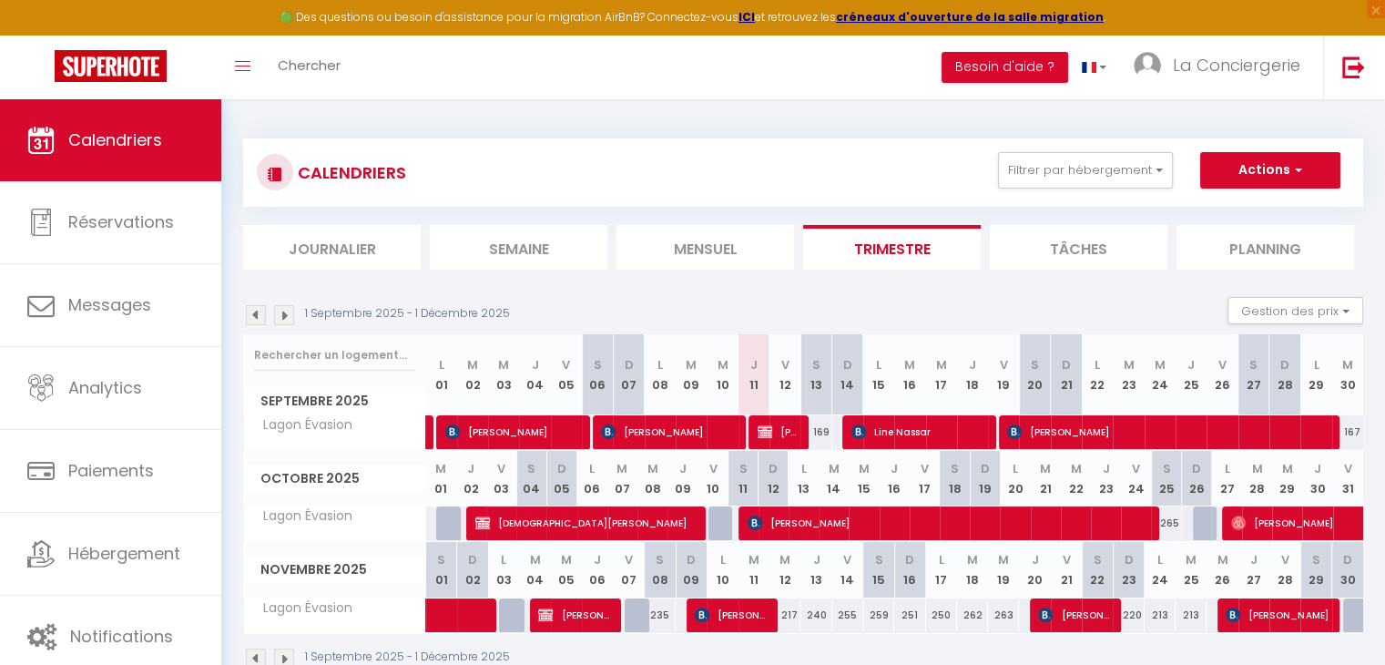
click at [260, 314] on img at bounding box center [256, 315] width 20 height 20
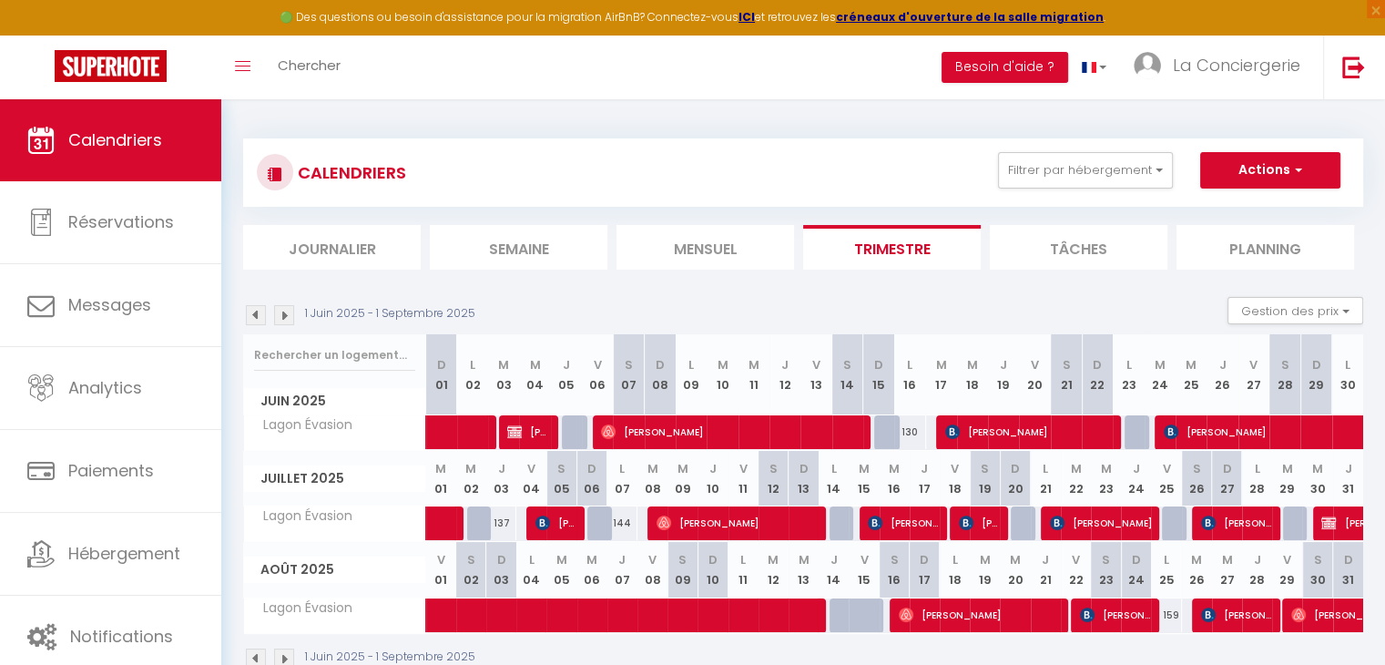
click at [280, 314] on img at bounding box center [284, 315] width 20 height 20
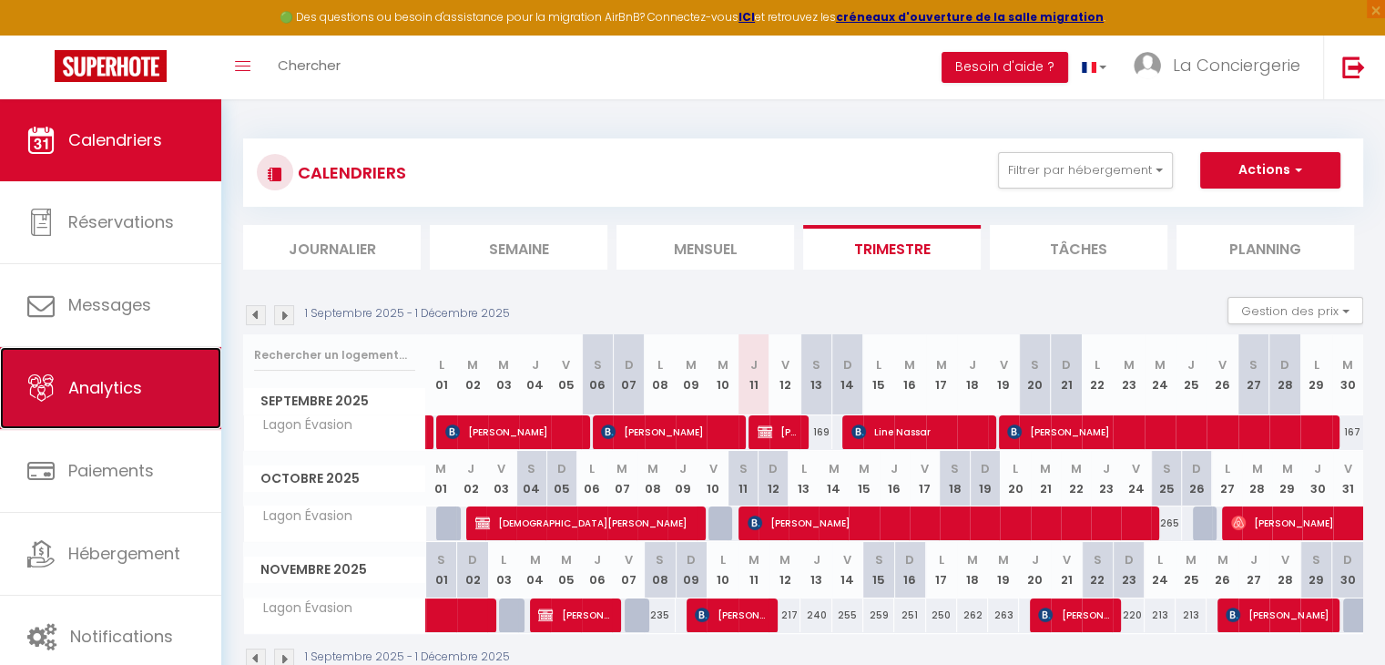
click at [72, 393] on span "Analytics" at bounding box center [105, 387] width 74 height 23
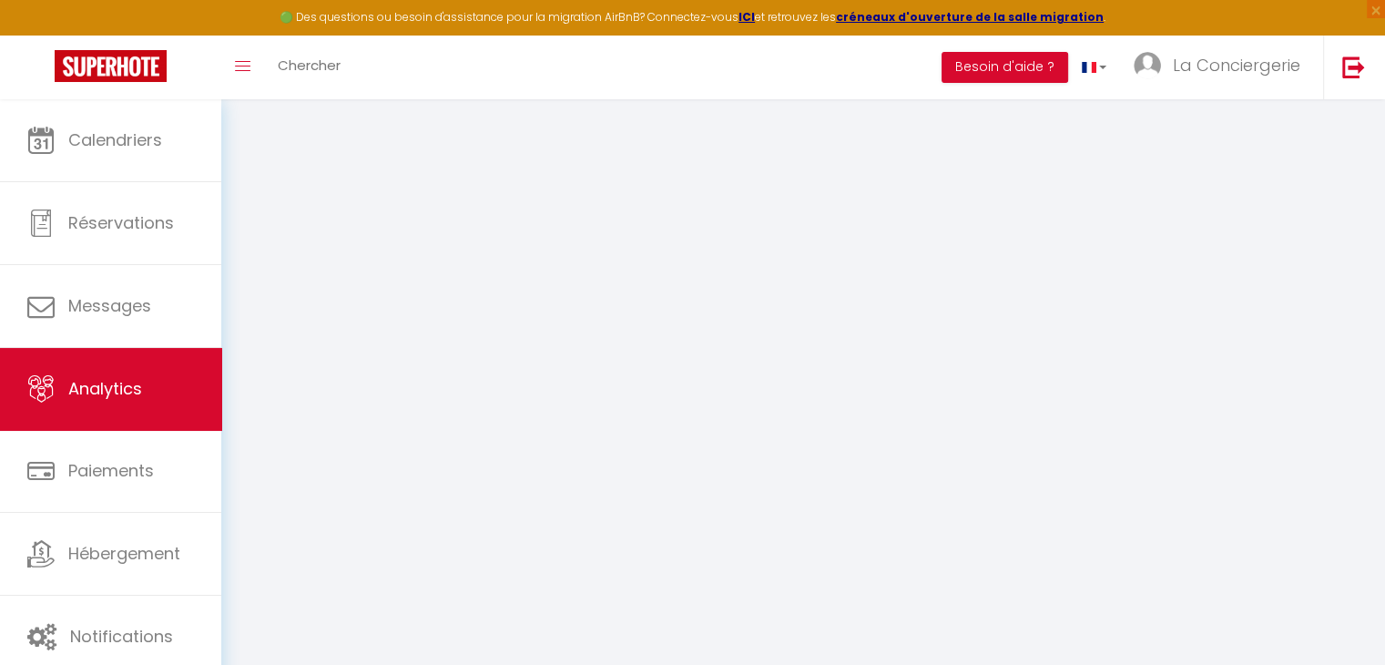
select select "2025"
select select "9"
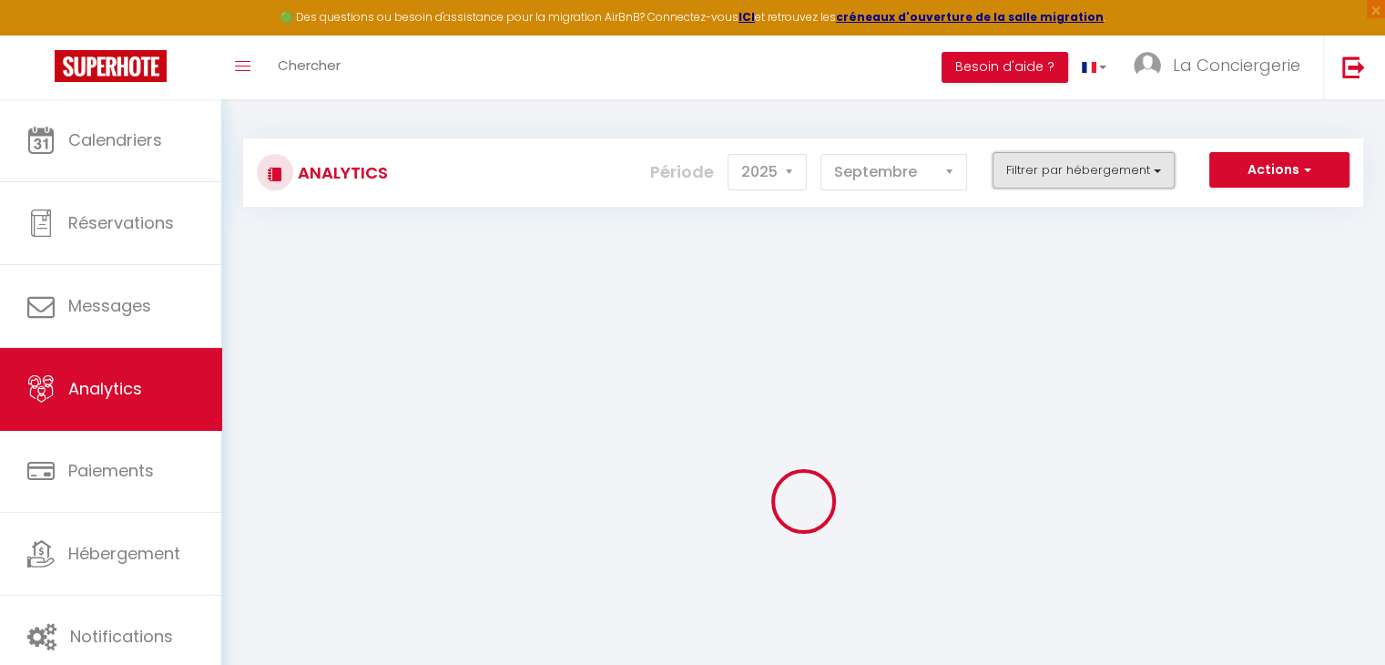
click at [1080, 173] on button "Filtrer par hébergement" at bounding box center [1083, 170] width 182 height 36
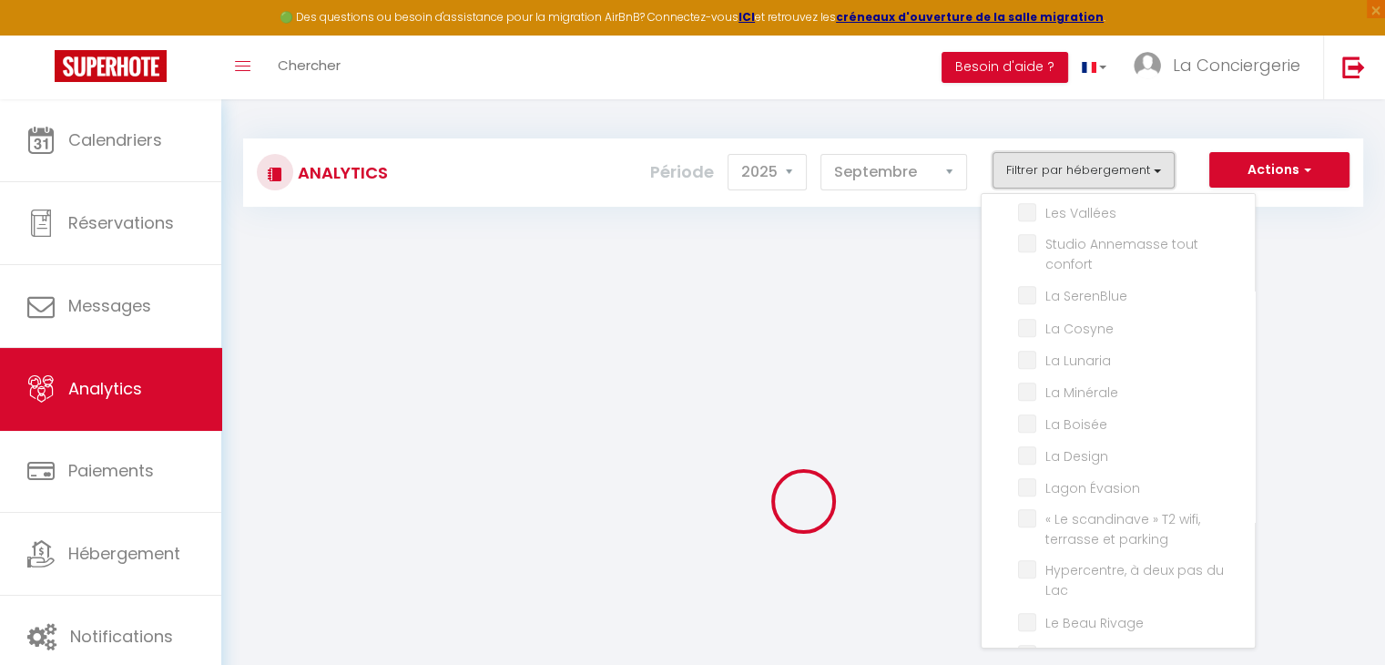
scroll to position [1297, 0]
checkbox input "false"
checkbox centre "false"
checkbox terrasse "false"
checkbox input "false"
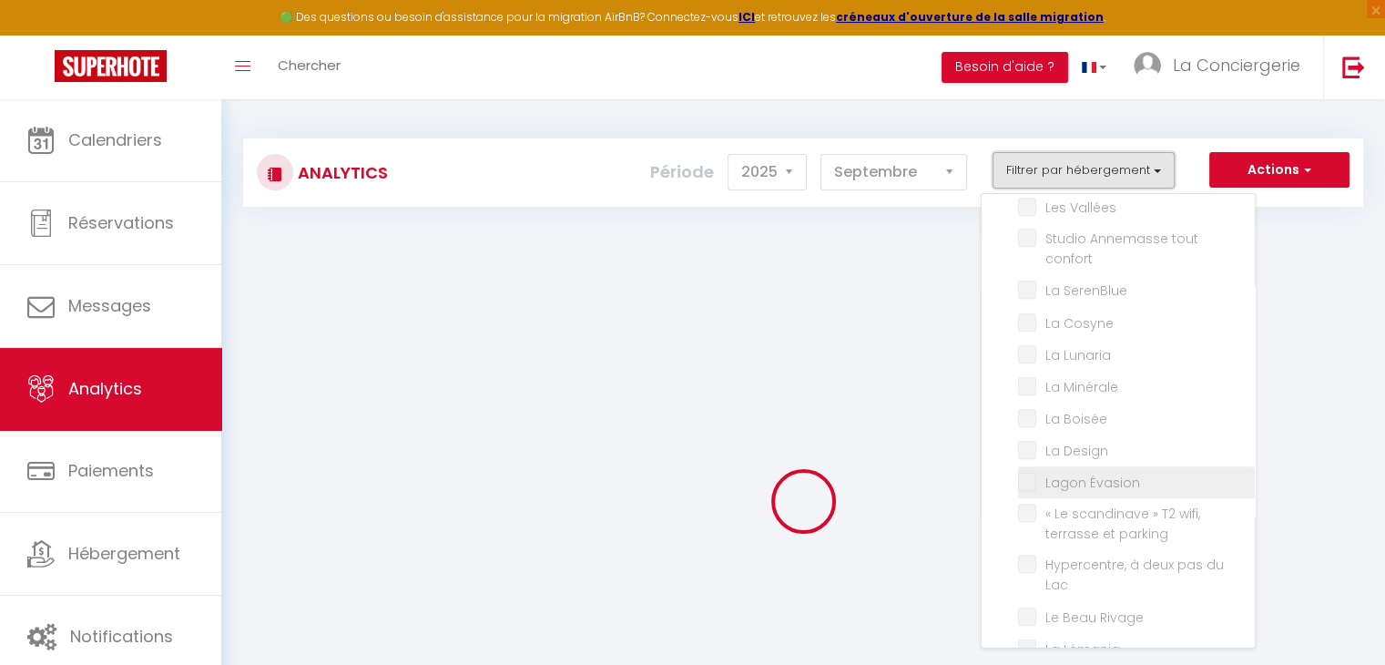
checkbox Genève "false"
checkbox Moderne "false"
checkbox wifi "false"
checkbox ville "false"
checkbox Cosy "false"
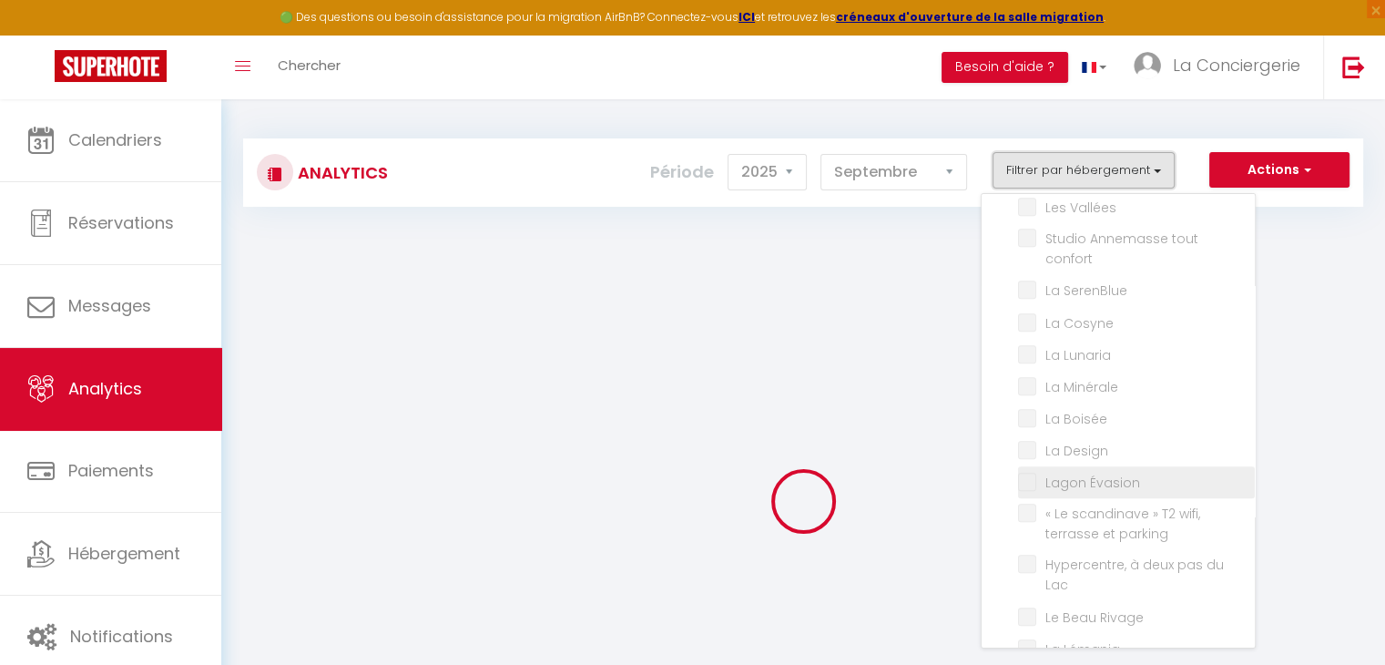
checkbox Léman "false"
checkbox Duplex "false"
checkbox Corniche "false"
checkbox Liberté "false"
checkbox montagnes "false"
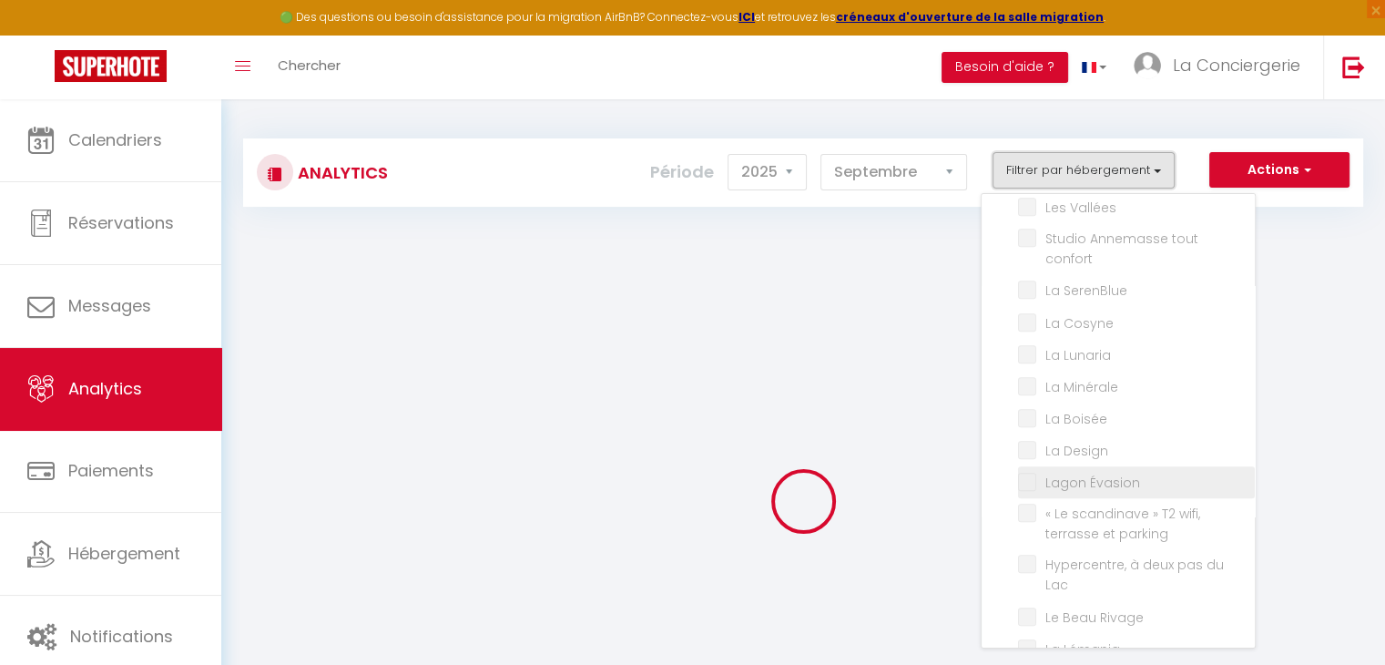
checkbox montagnes "false"
checkbox input "false"
checkbox Balnéo "false"
checkbox Tulius "false"
checkbox Théâtre "false"
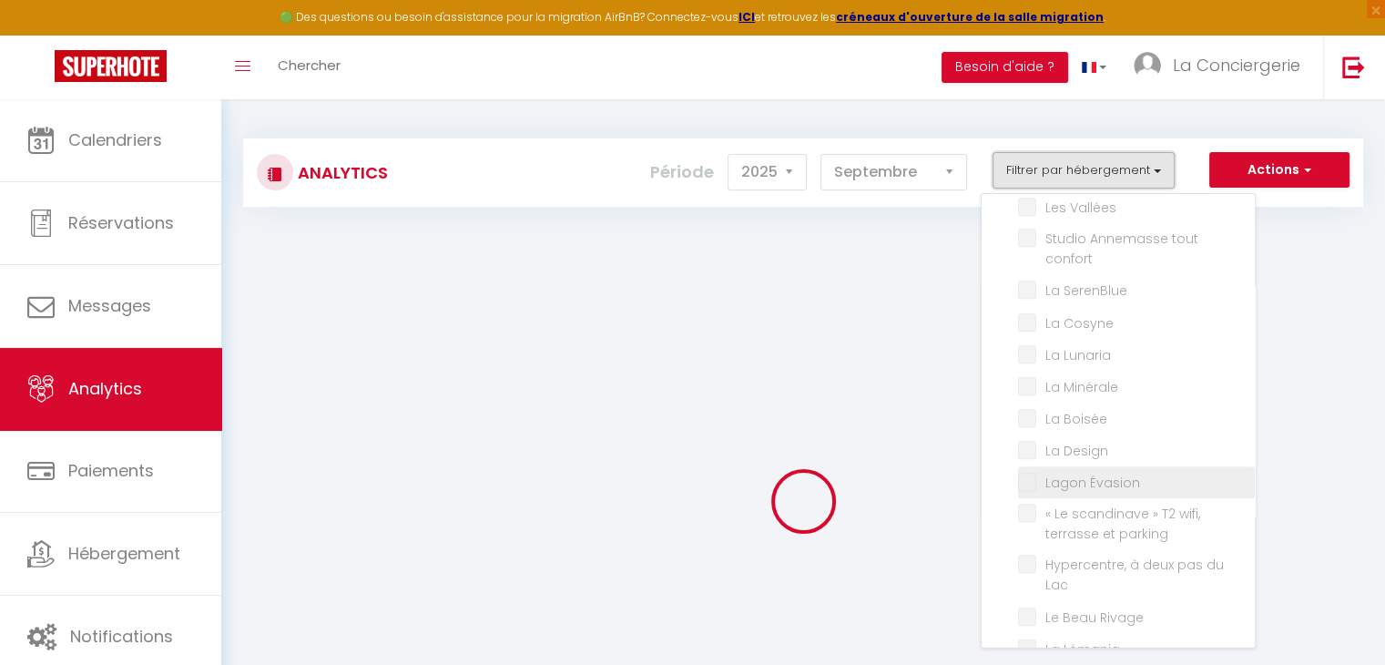
checkbox lac "false"
checkbox pers\ "false"
checkbox lac "false"
checkbox Parking "false"
checkbox Saule "false"
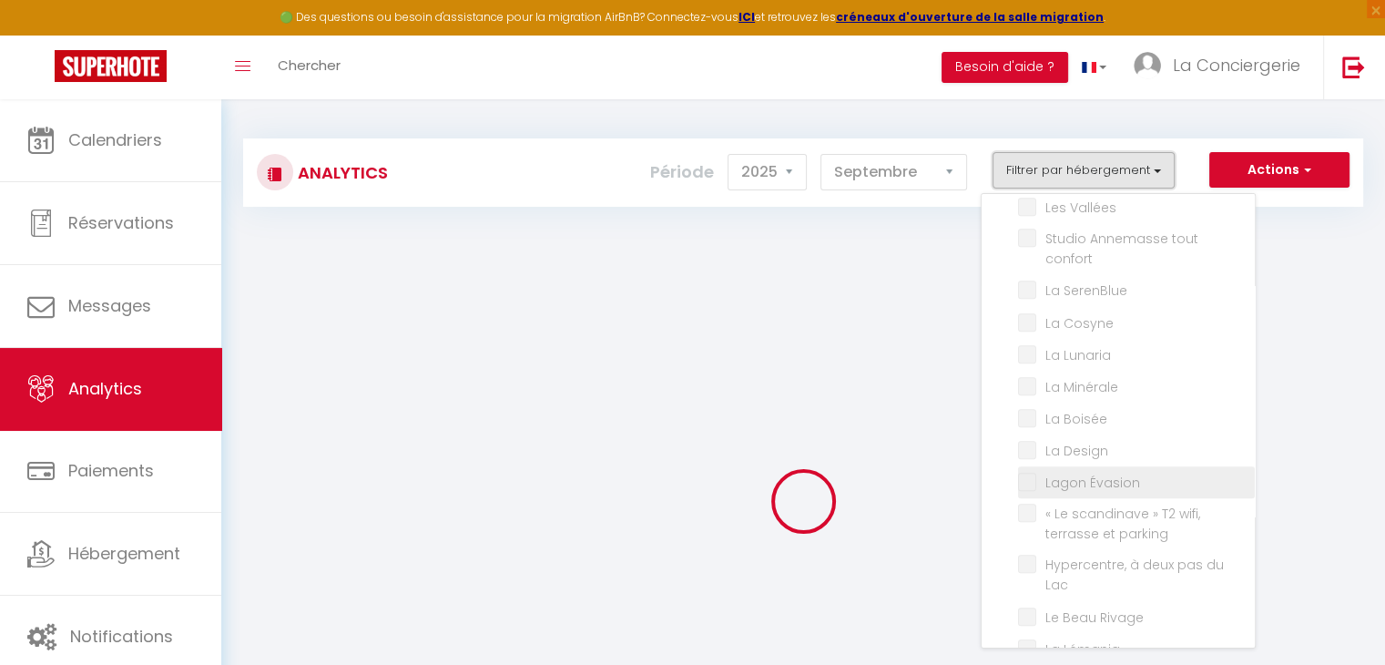
checkbox d\'architecte "false"
checkbox contemporaine "false"
checkbox chaleureuse "false"
checkbox studio "false"
checkbox neuf "false"
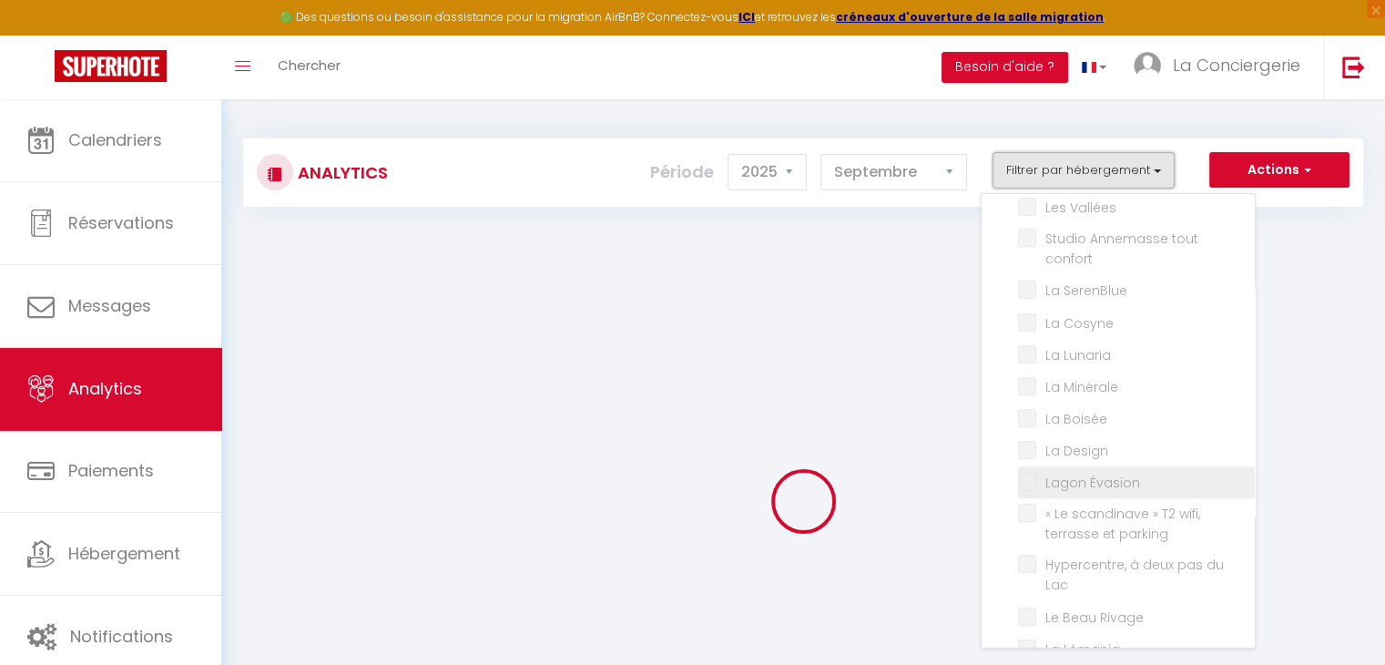
checkbox Cocon "false"
checkbox Frasso "false"
checkbox input "false"
checkbox Vallées "false"
checkbox confort "false"
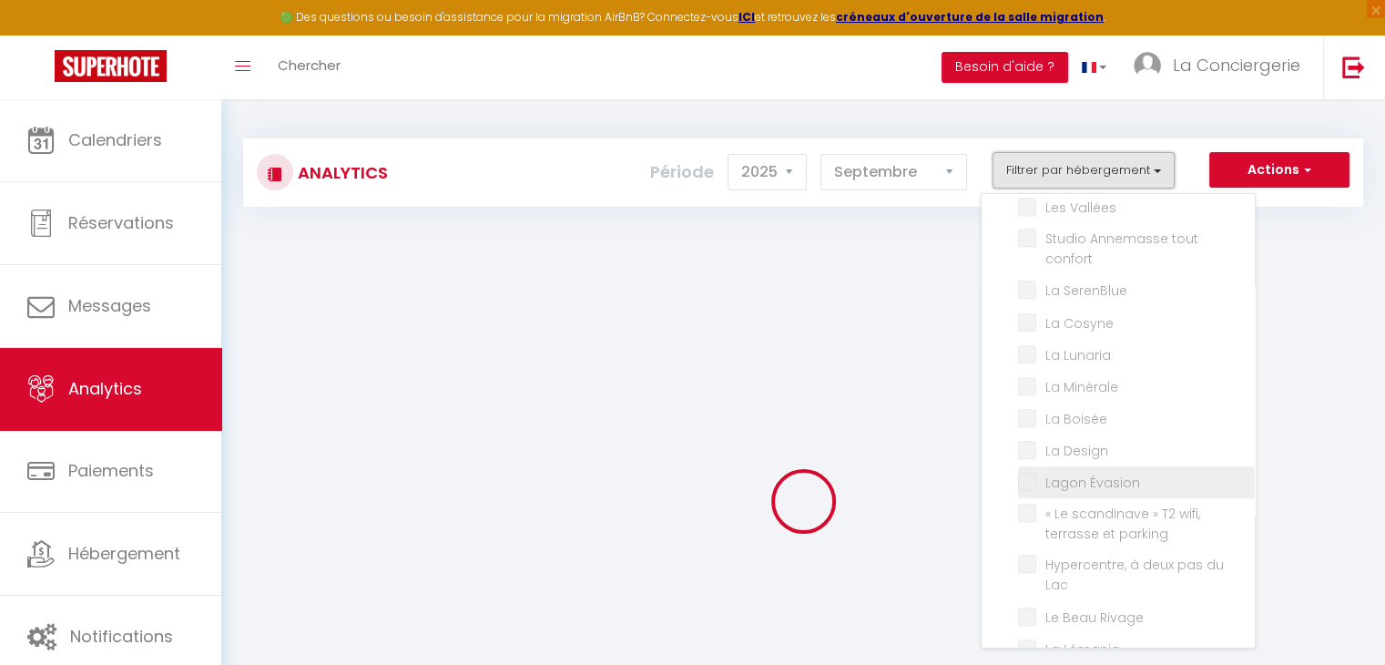
checkbox SerenBlue "false"
checkbox Cosyne "false"
checkbox Lunaria "false"
checkbox Minérale "false"
checkbox Boisée "false"
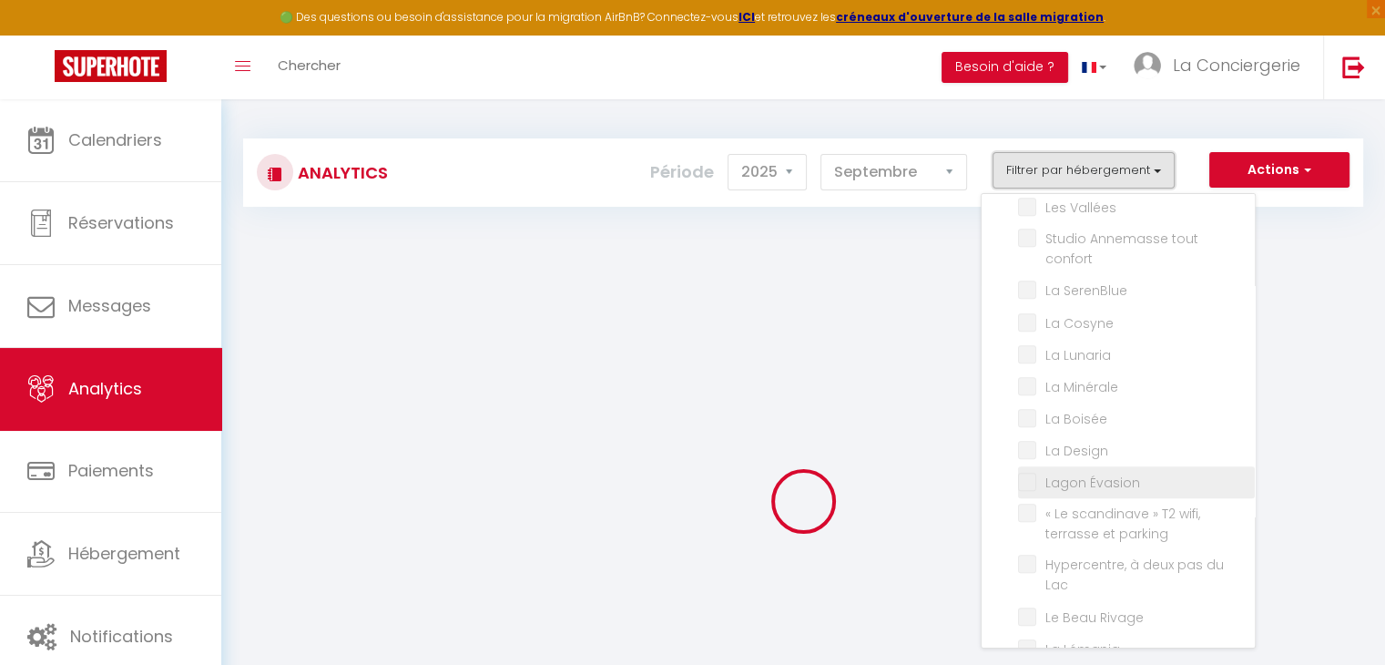
checkbox Design "false"
checkbox Évasion "false"
checkbox parking "false"
checkbox Lac "false"
checkbox Rivage "false"
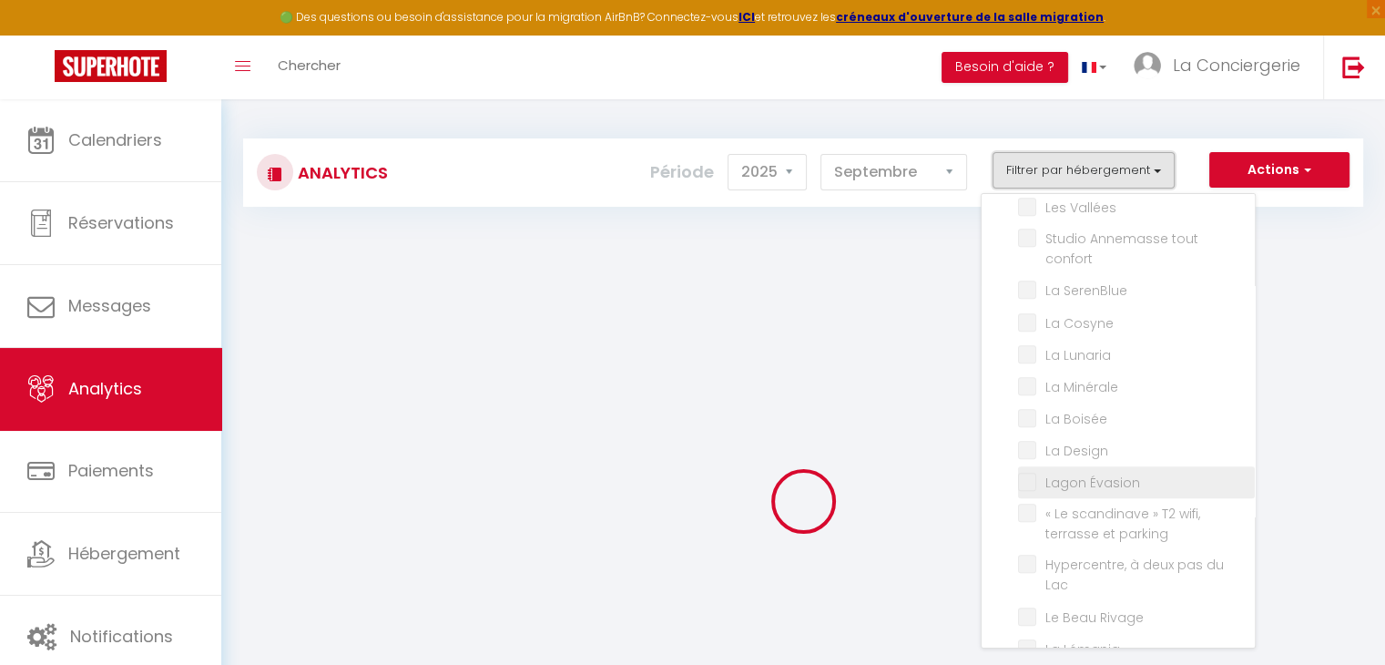
checkbox Lémania "false"
checkbox Reflet "false"
checkbox lac "false"
checkbox l\'eau "false"
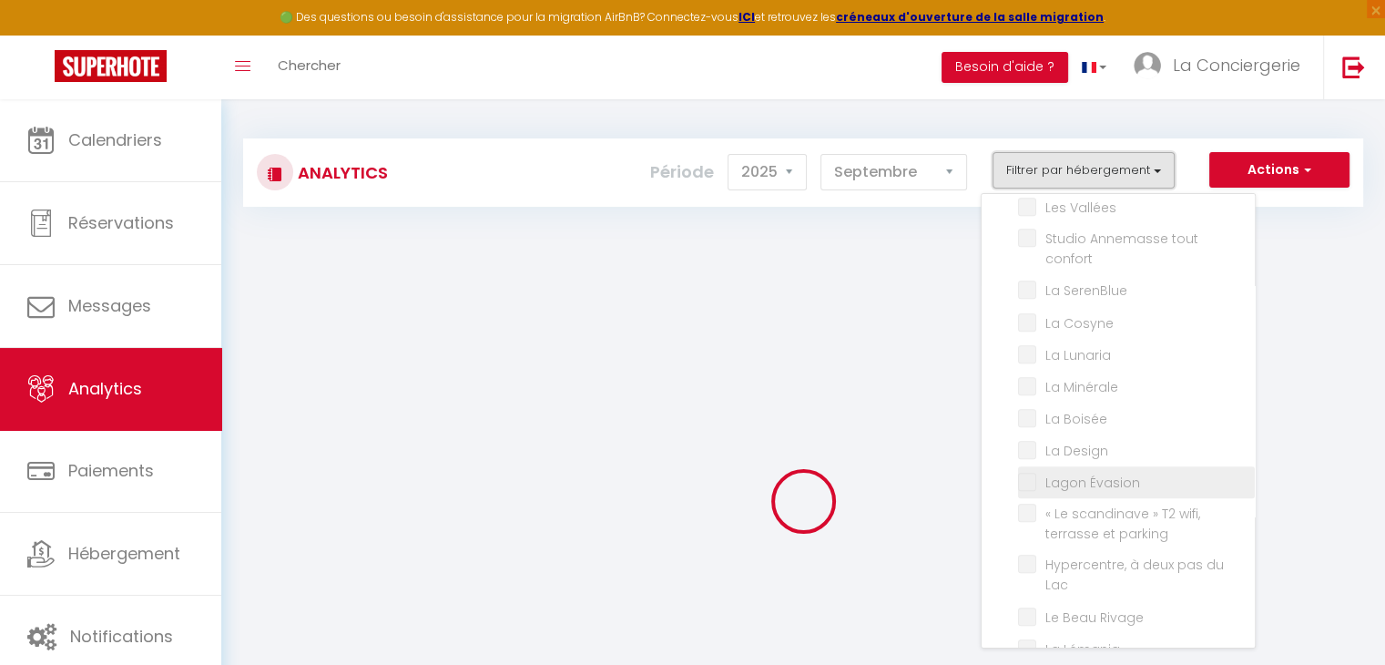
checkbox Fenil "false"
checkbox centre "false"
checkbox Platanes "false"
checkbox cœur "false"
checkbox appart "false"
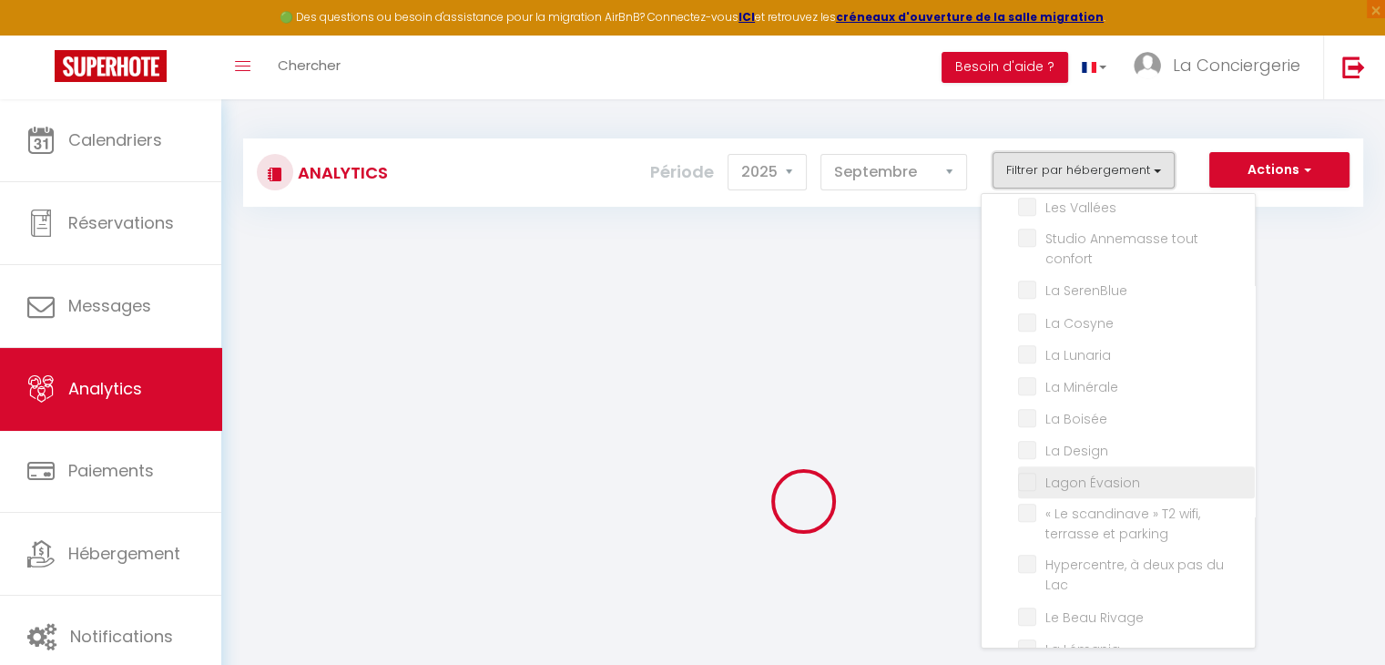
checkbox Primevères "false"
checkbox input "false"
checkbox Évidence "false"
checkbox Concorde "false"
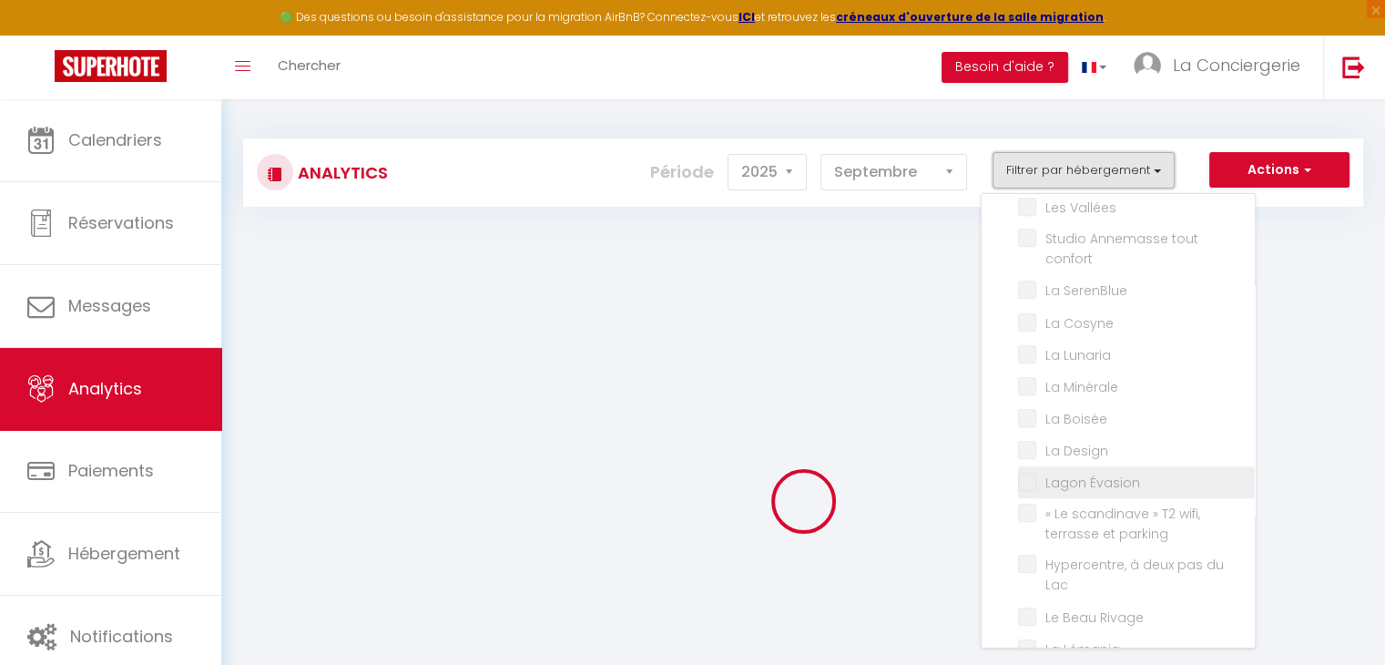
checkbox Loft "false"
checkbox plages "false"
checkbox ville "false"
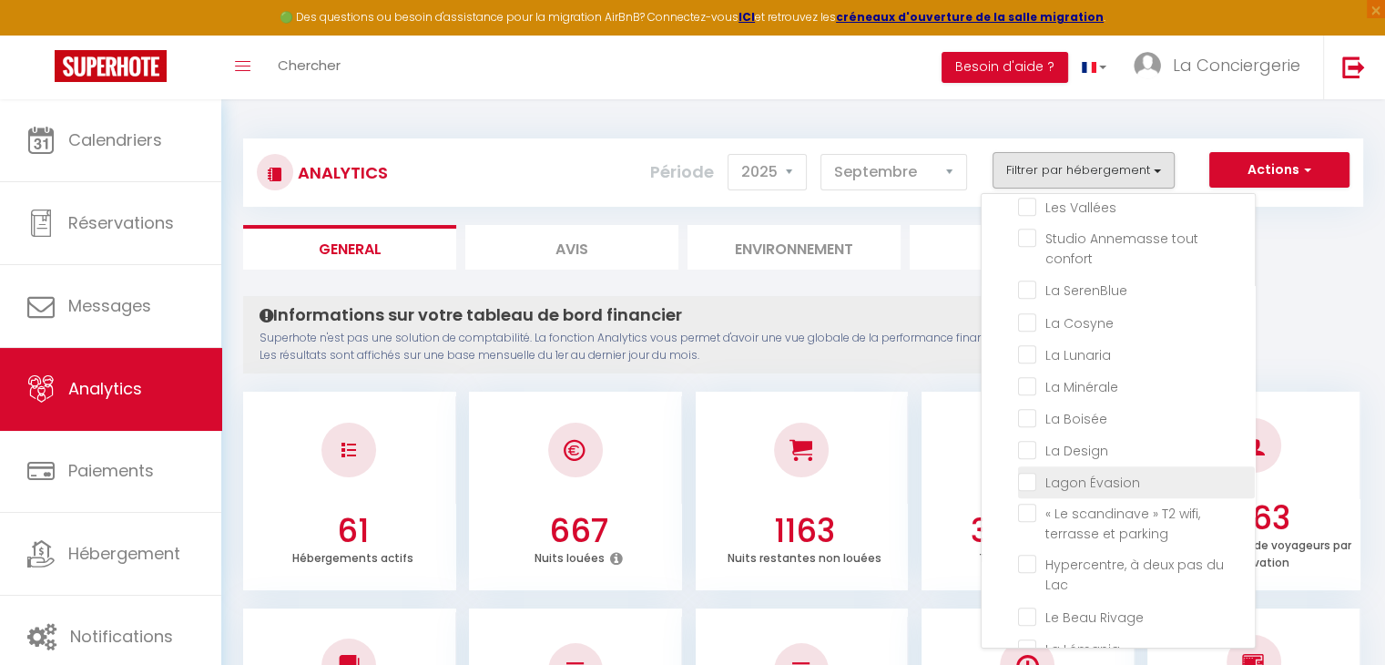
click at [1031, 472] on Évasion "checkbox" at bounding box center [1136, 481] width 237 height 18
checkbox Évasion "true"
checkbox centre "false"
checkbox terrasse "false"
checkbox input "false"
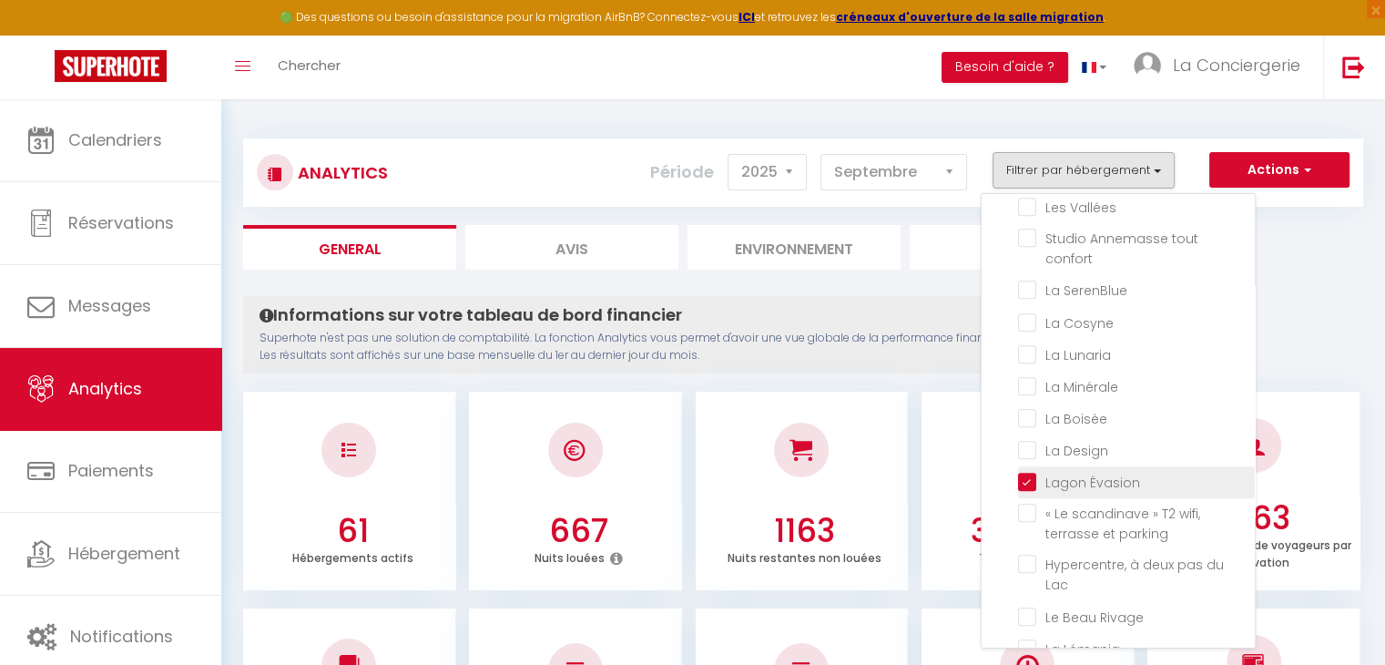
checkbox Genève "false"
checkbox Moderne "false"
checkbox wifi "false"
checkbox ville "false"
checkbox Cosy "false"
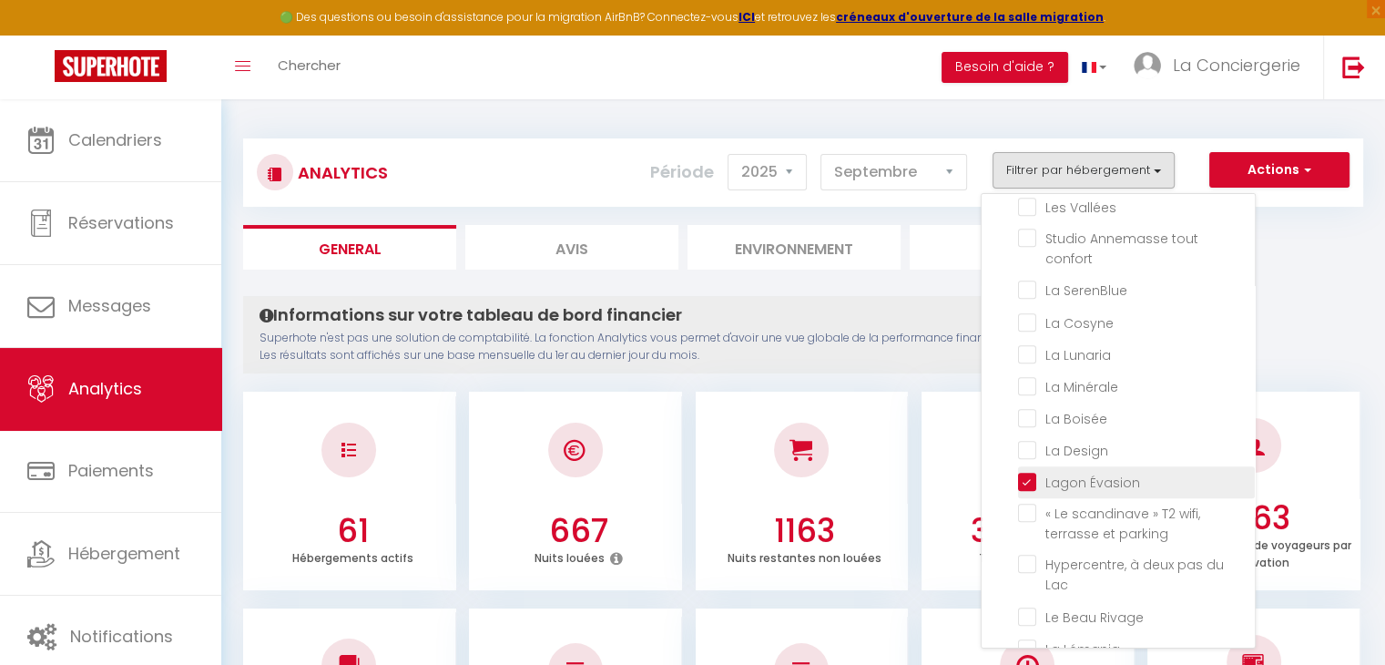
checkbox Léman "false"
checkbox Duplex "false"
checkbox Corniche "false"
checkbox Liberté "false"
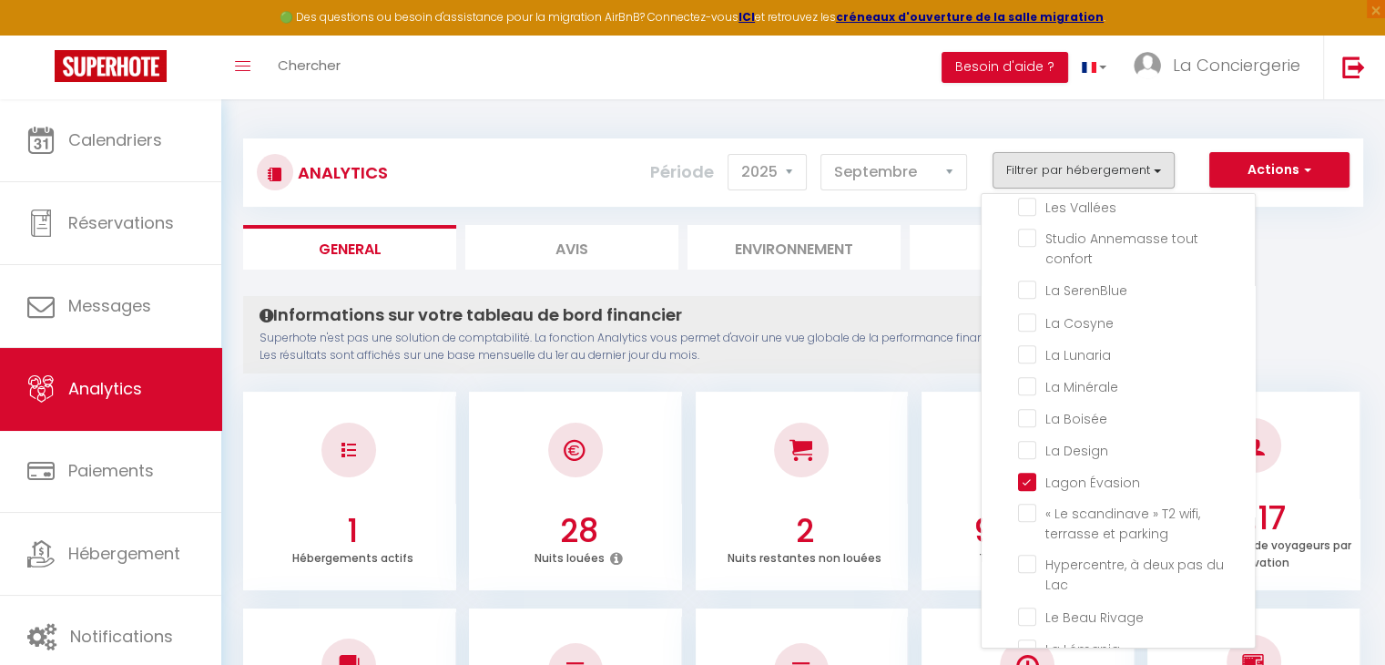
click at [866, 301] on div "Informations sur votre tableau de bord financier Superhote n'est pas une soluti…" at bounding box center [684, 334] width 882 height 77
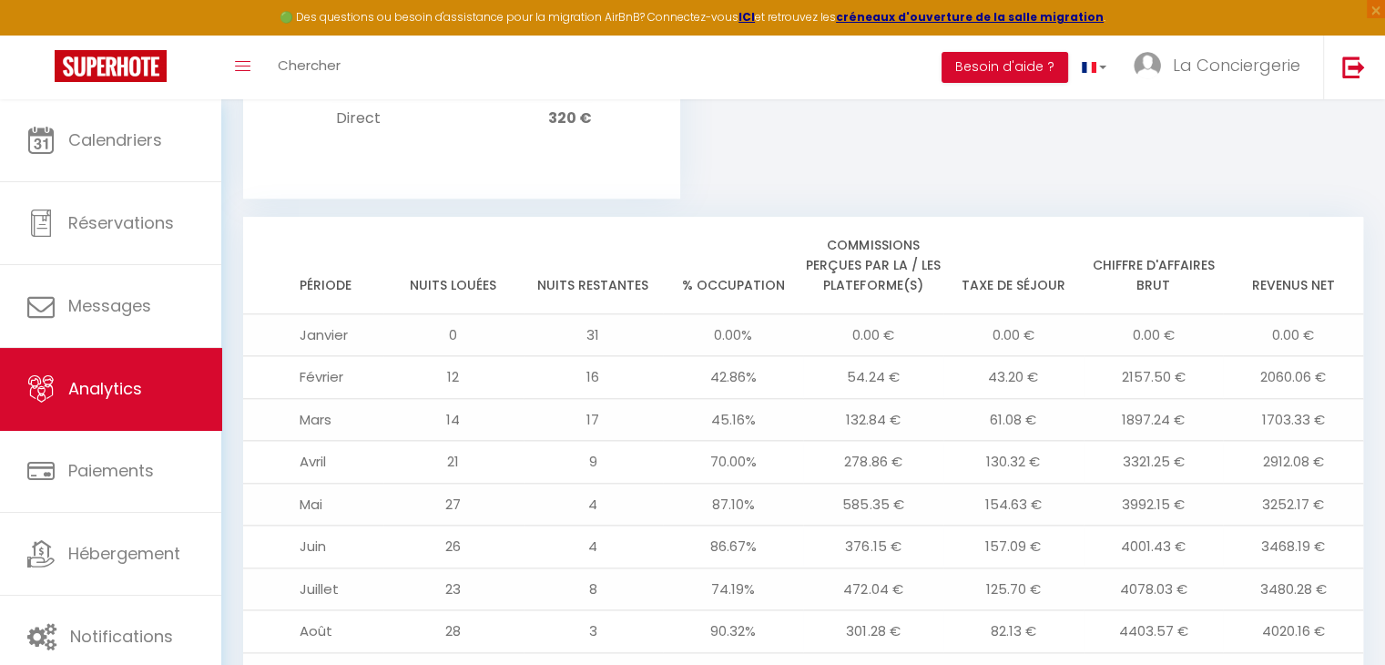
scroll to position [1938, 0]
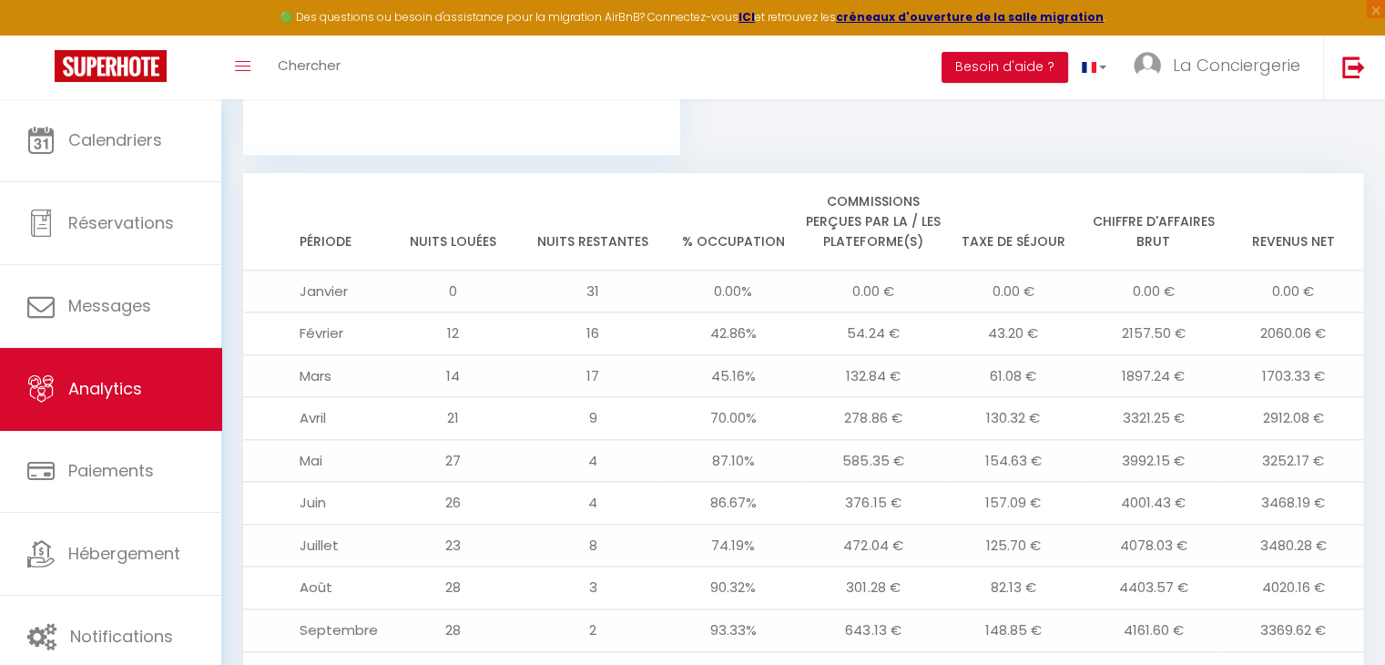
drag, startPoint x: 886, startPoint y: 362, endPoint x: 1191, endPoint y: 140, distance: 377.4
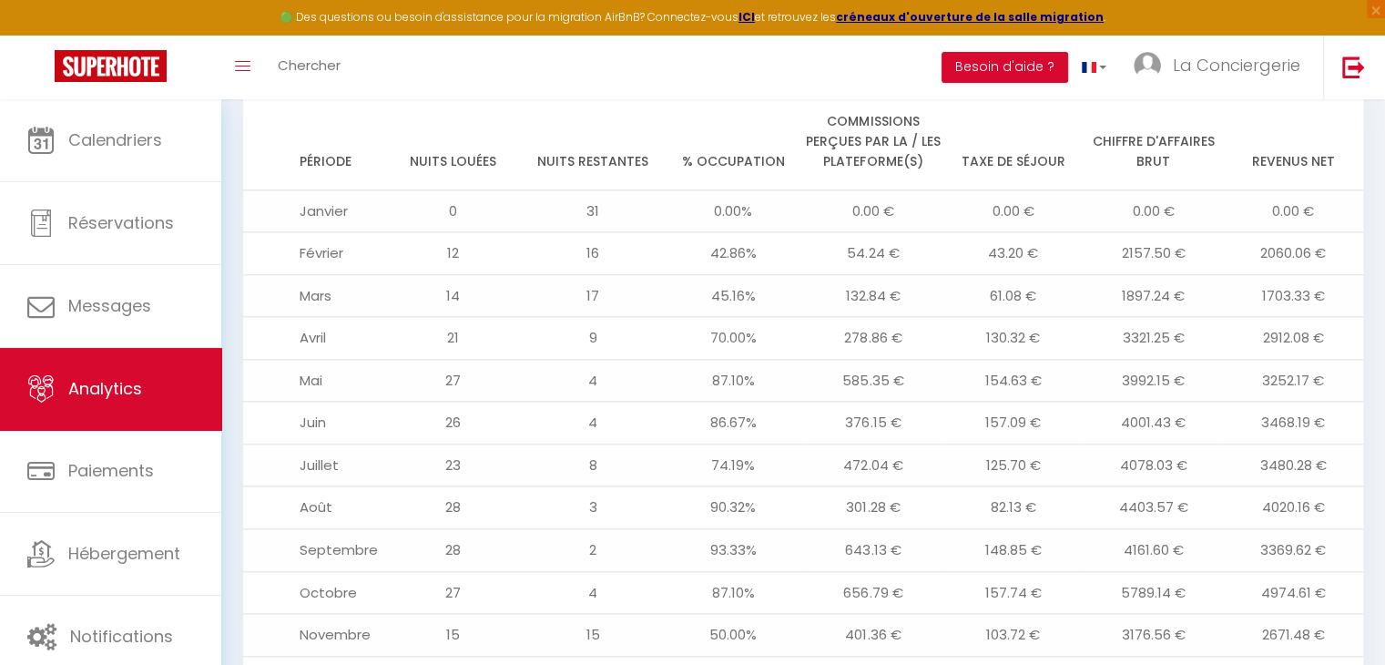
scroll to position [2024, 0]
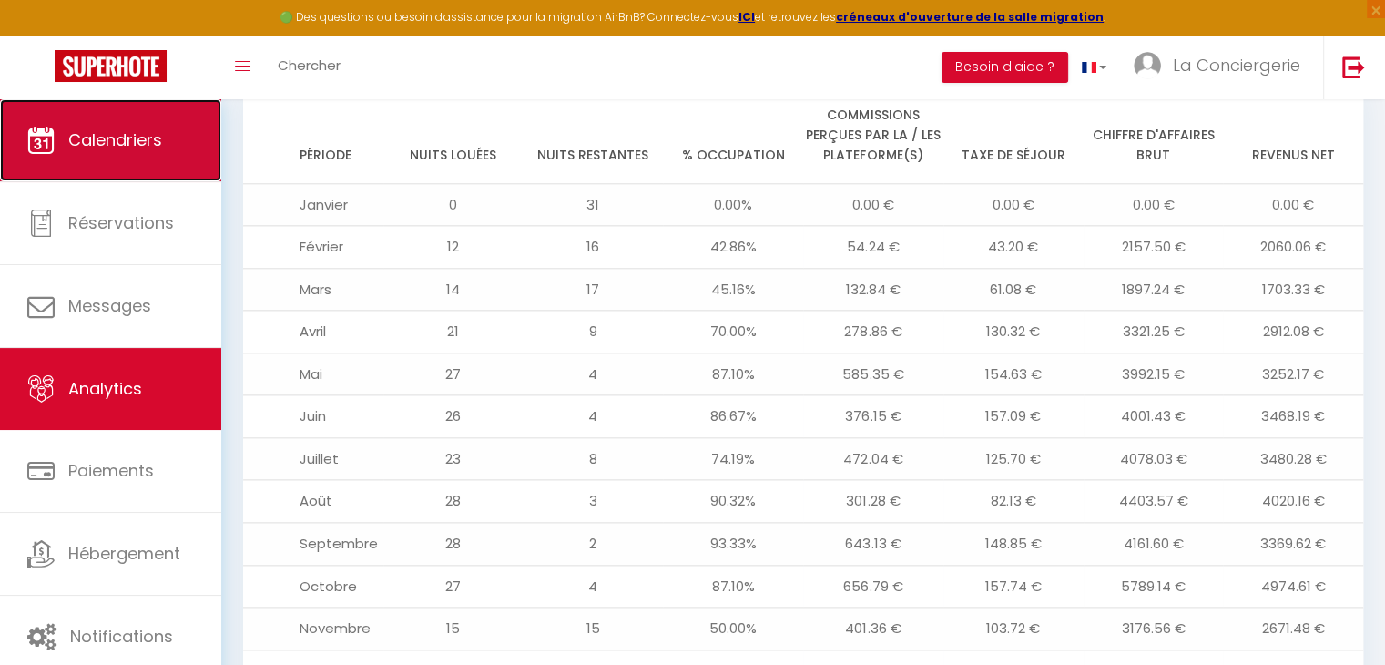
click at [150, 140] on span "Calendriers" at bounding box center [115, 139] width 94 height 23
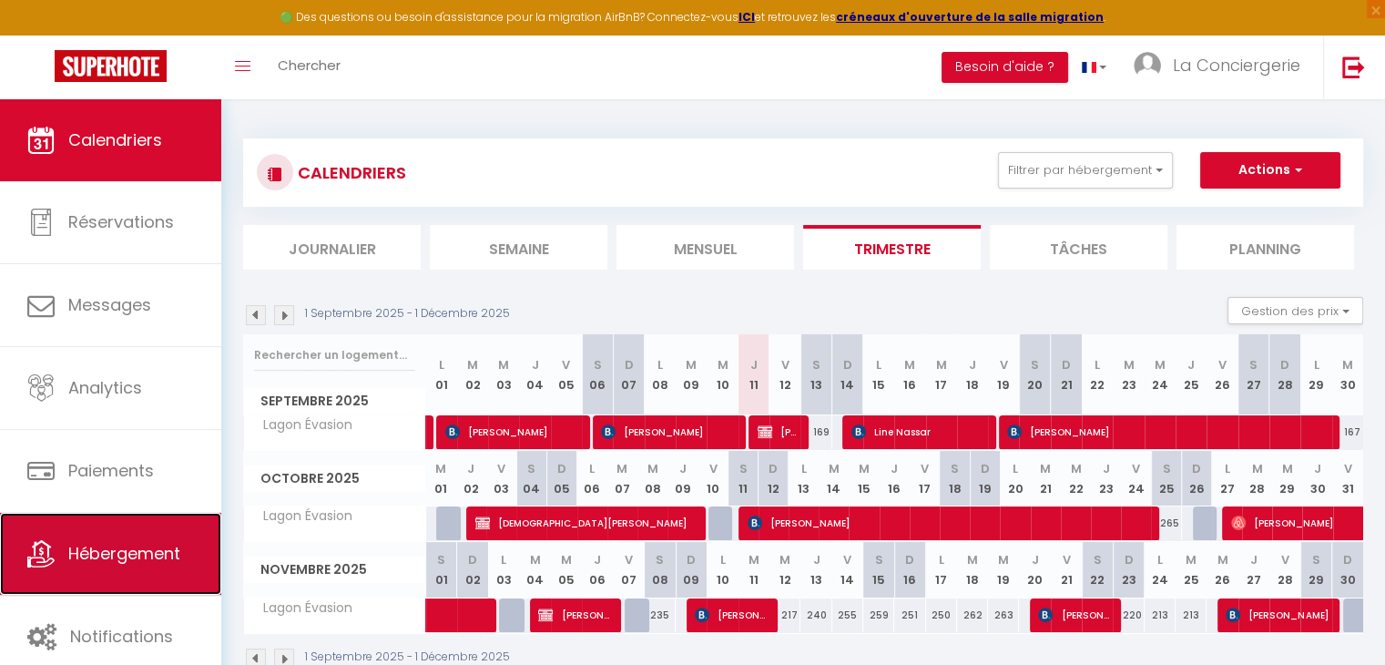
click at [109, 558] on span "Hébergement" at bounding box center [124, 553] width 112 height 23
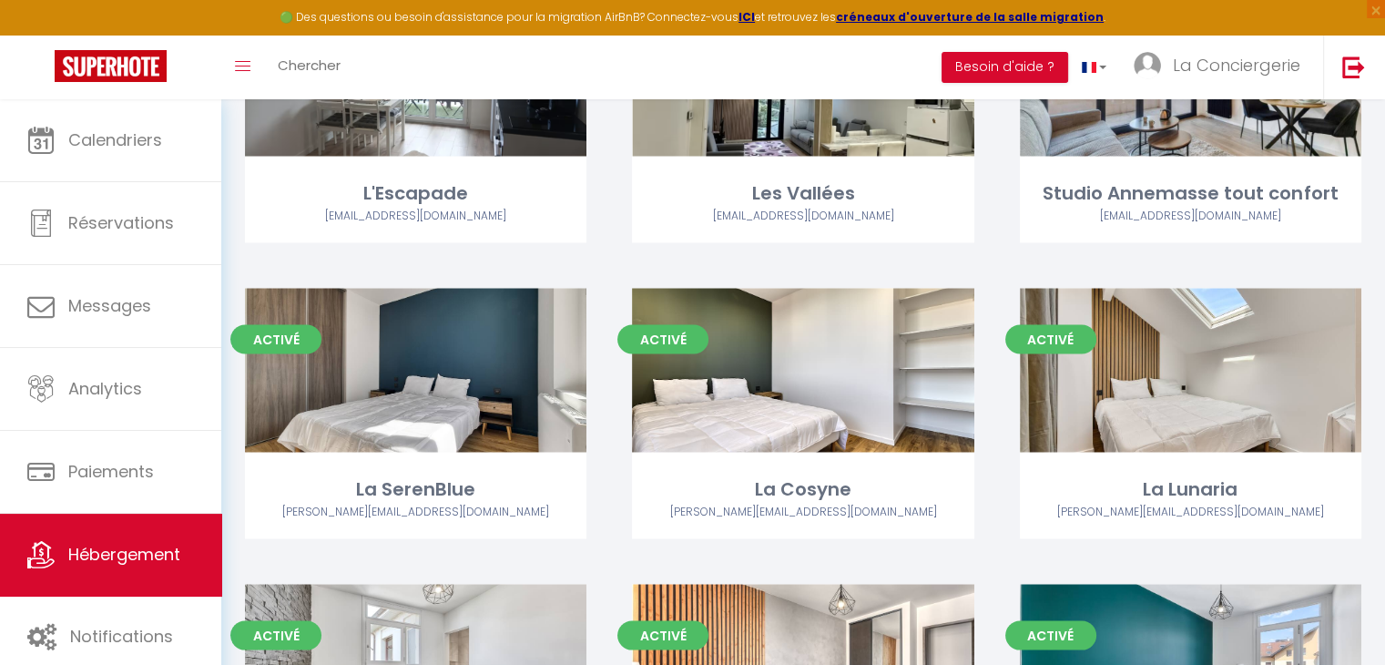
scroll to position [3389, 0]
